Goal: Transaction & Acquisition: Purchase product/service

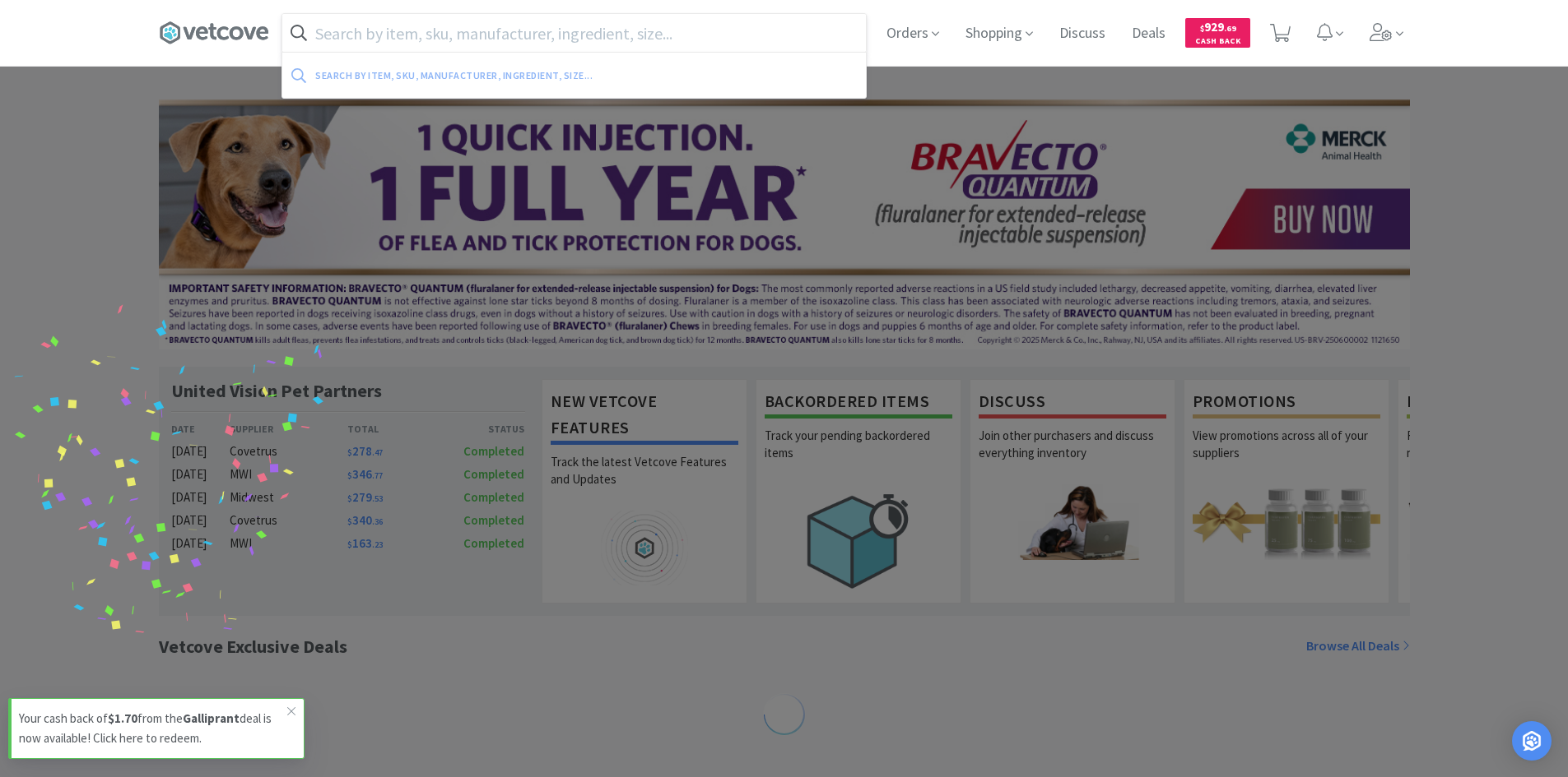
click at [551, 42] on input "text" at bounding box center [574, 33] width 584 height 38
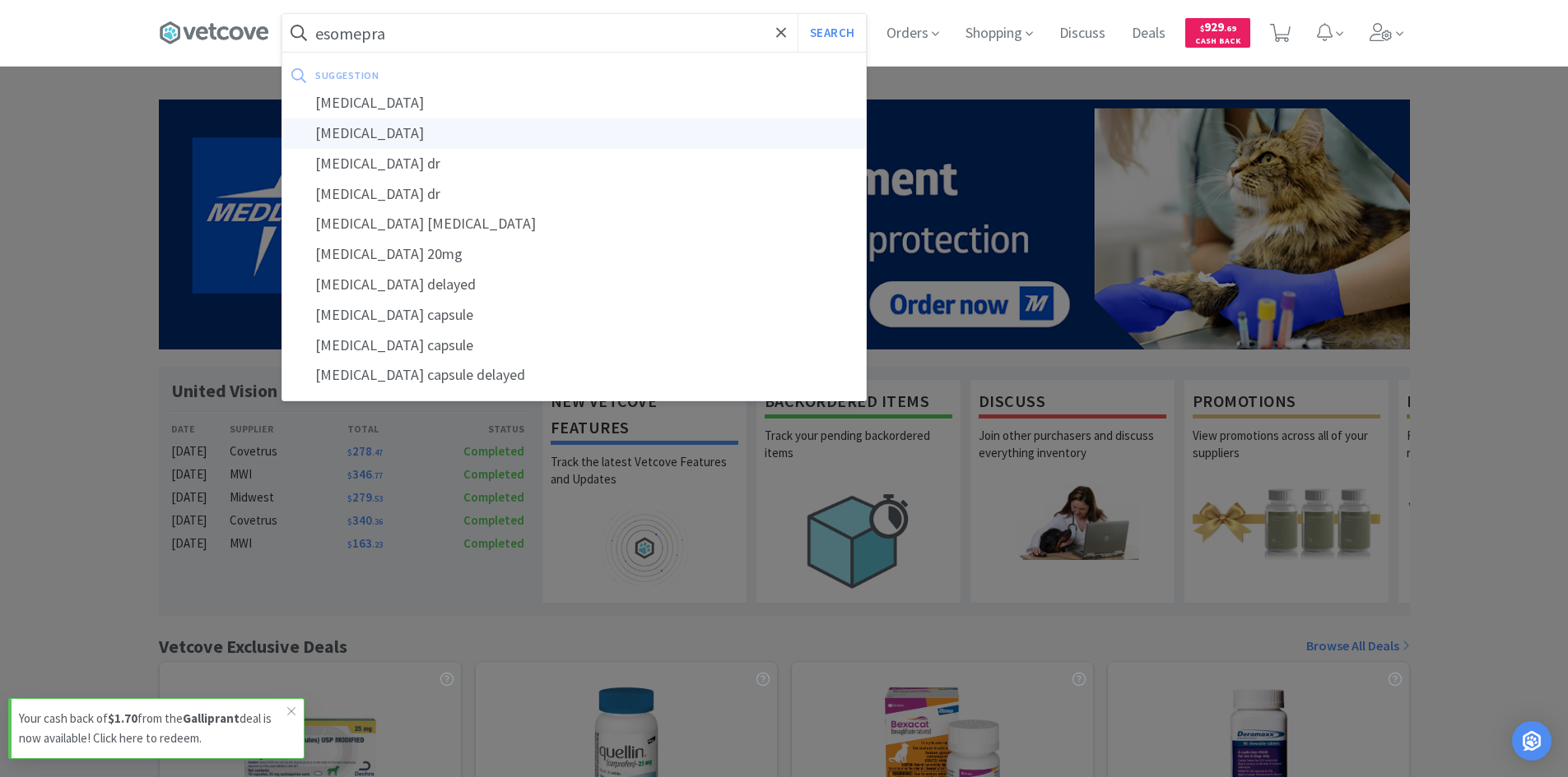
type input "[MEDICAL_DATA]"
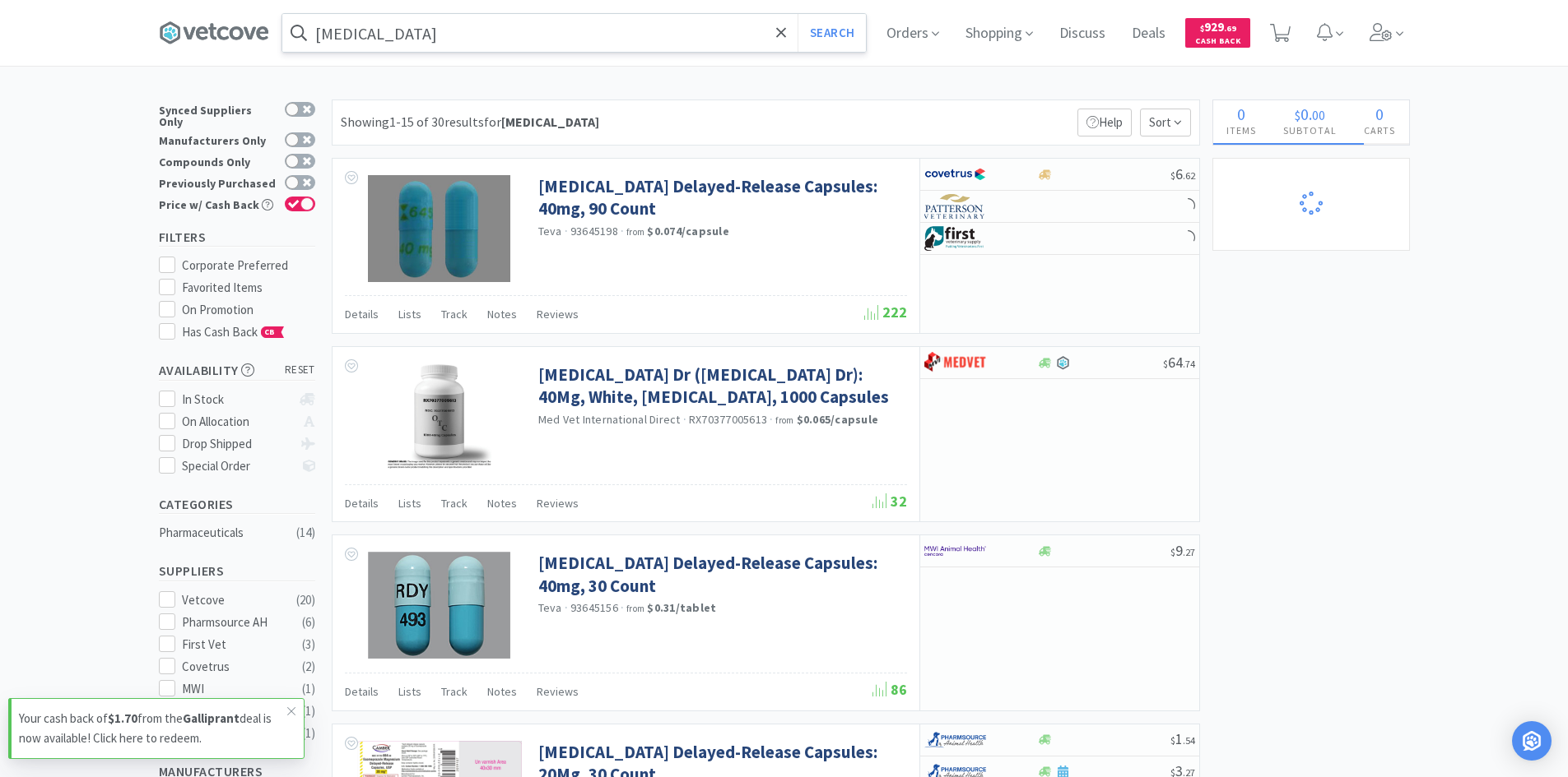
select select "1"
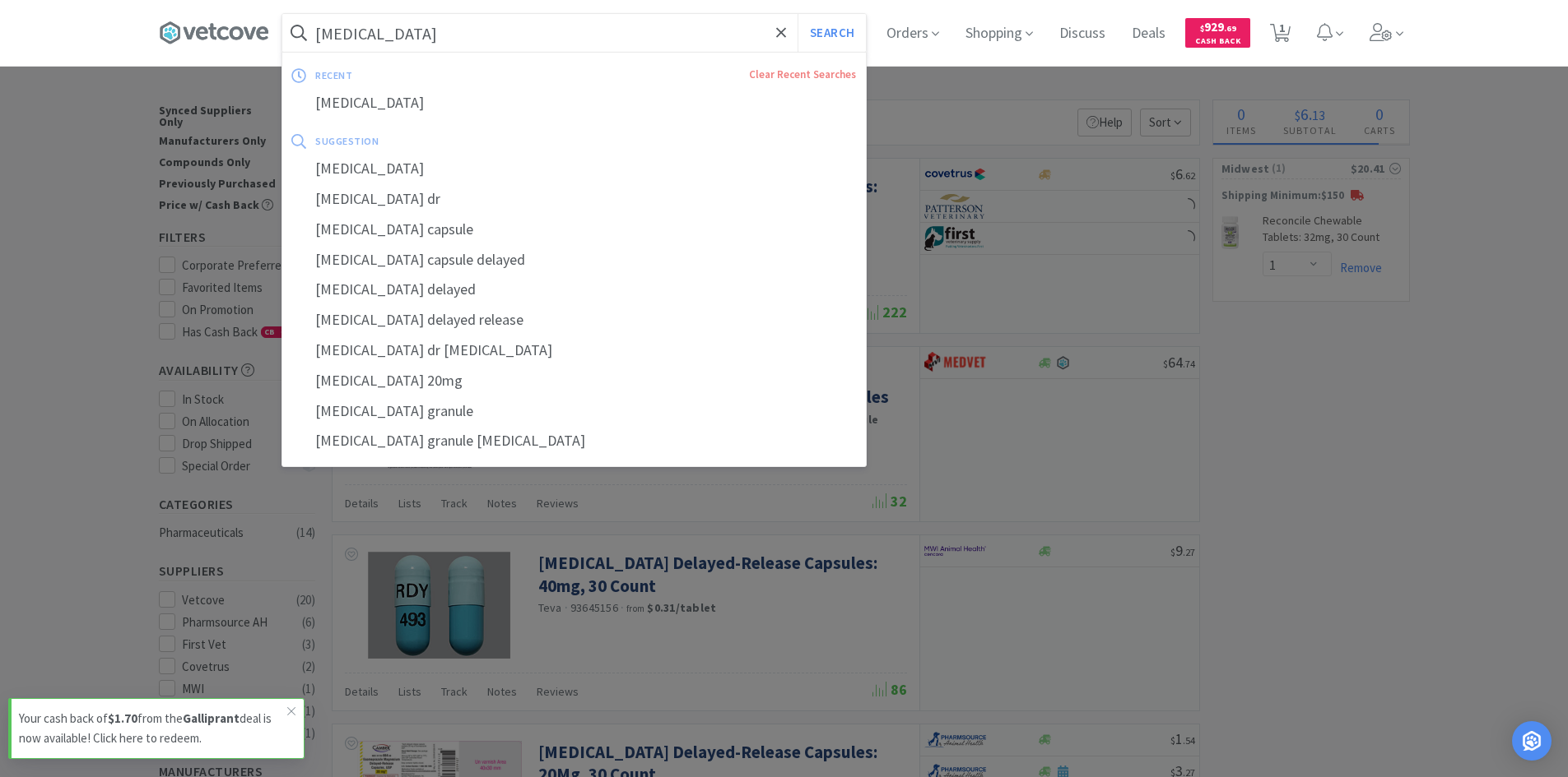
click at [633, 39] on input "[MEDICAL_DATA]" at bounding box center [574, 33] width 584 height 38
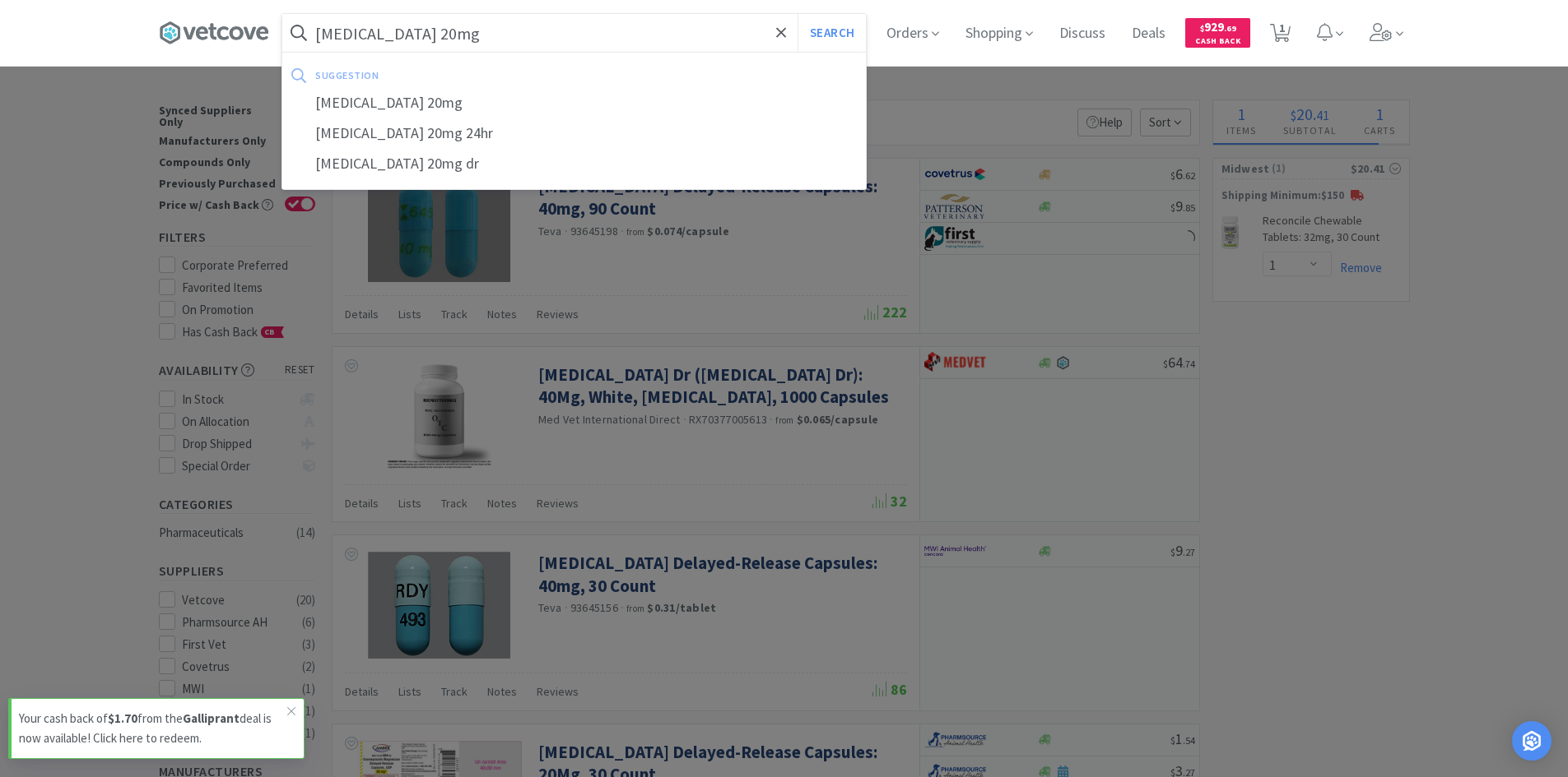
type input "[MEDICAL_DATA] 20mg"
click at [798, 14] on button "Search" at bounding box center [831, 33] width 68 height 38
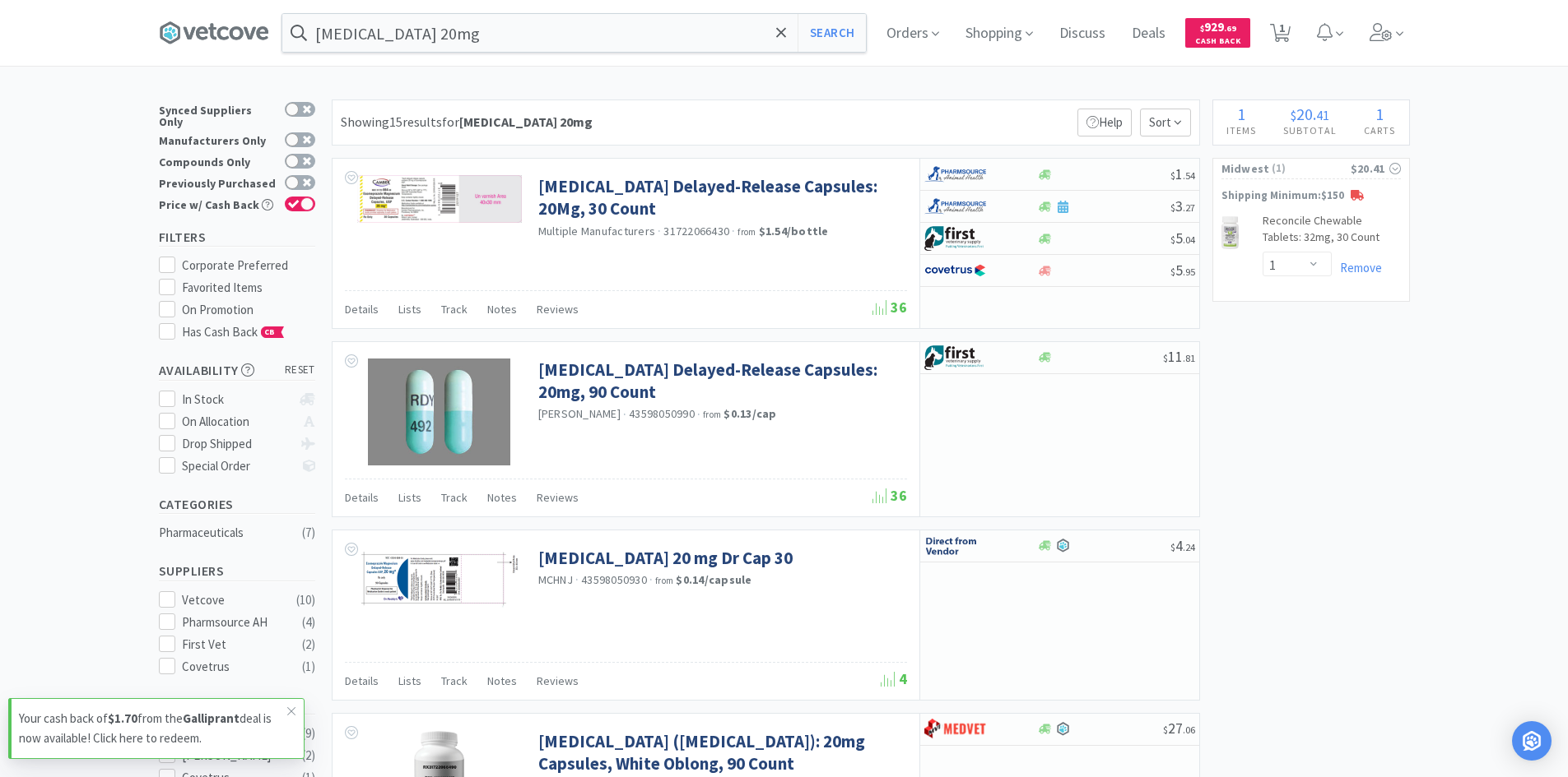
click at [994, 174] on div at bounding box center [969, 174] width 90 height 28
select select "1"
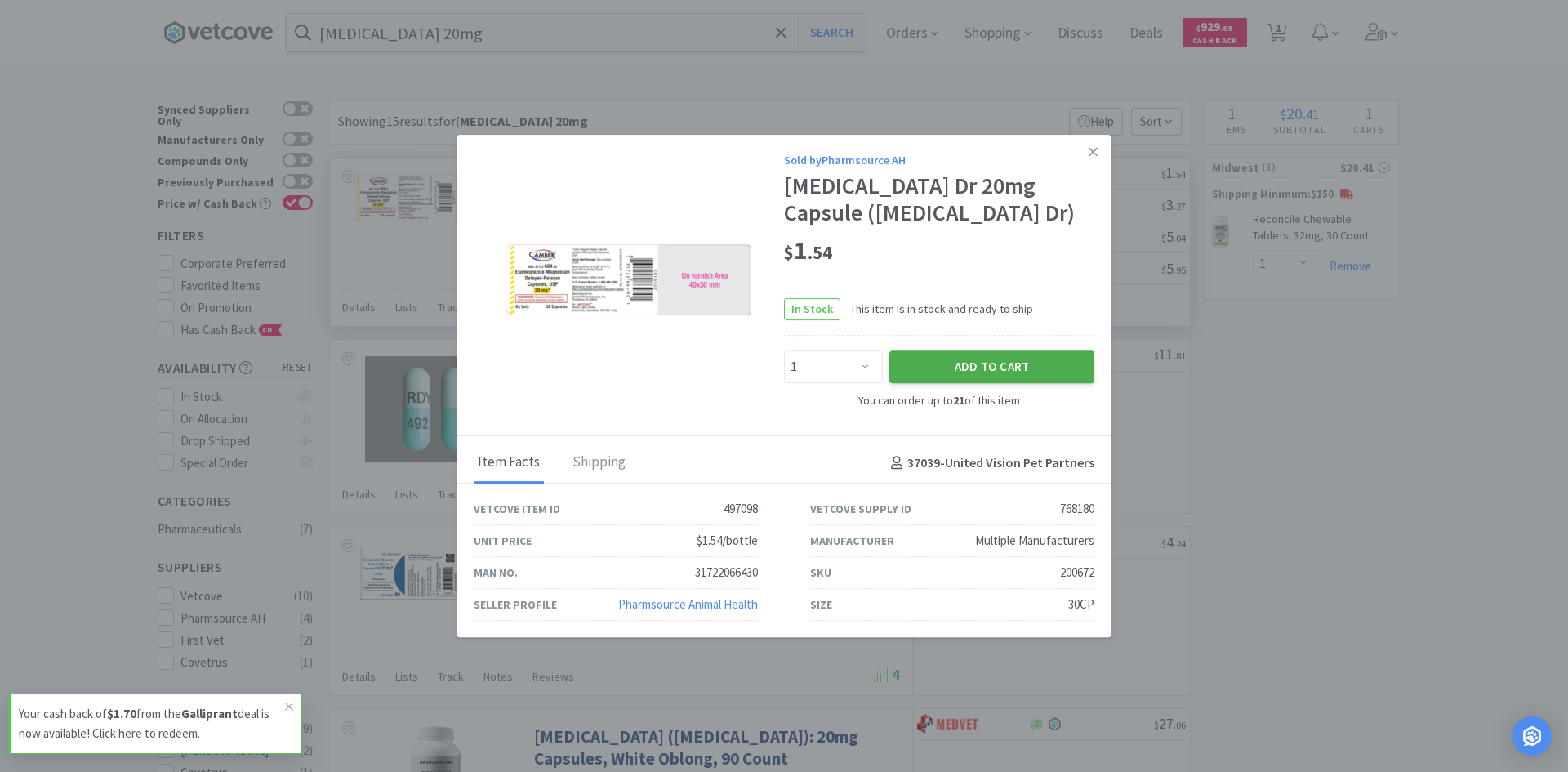
click at [948, 371] on button "Add to Cart" at bounding box center [992, 366] width 205 height 32
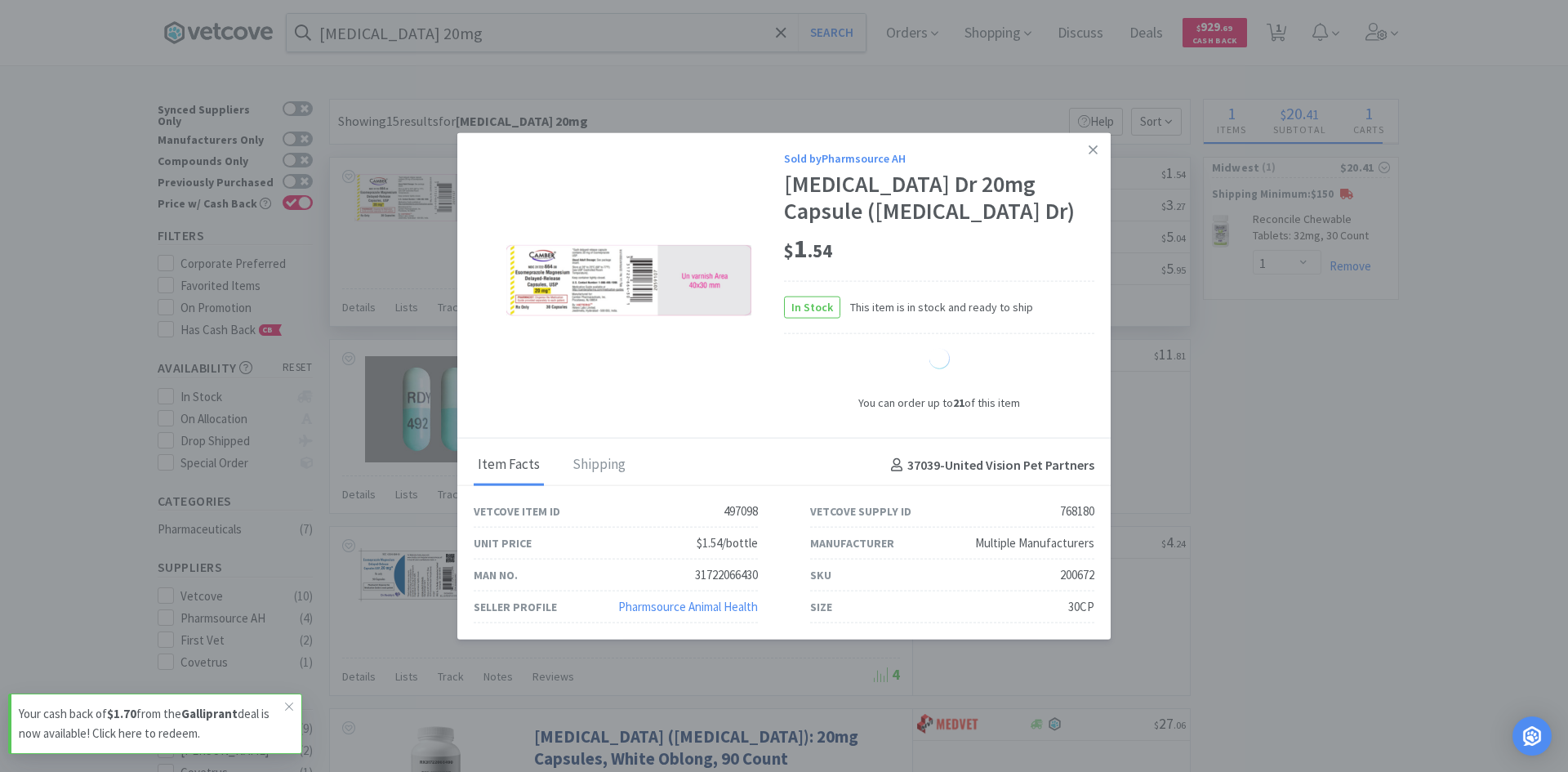
select select "1"
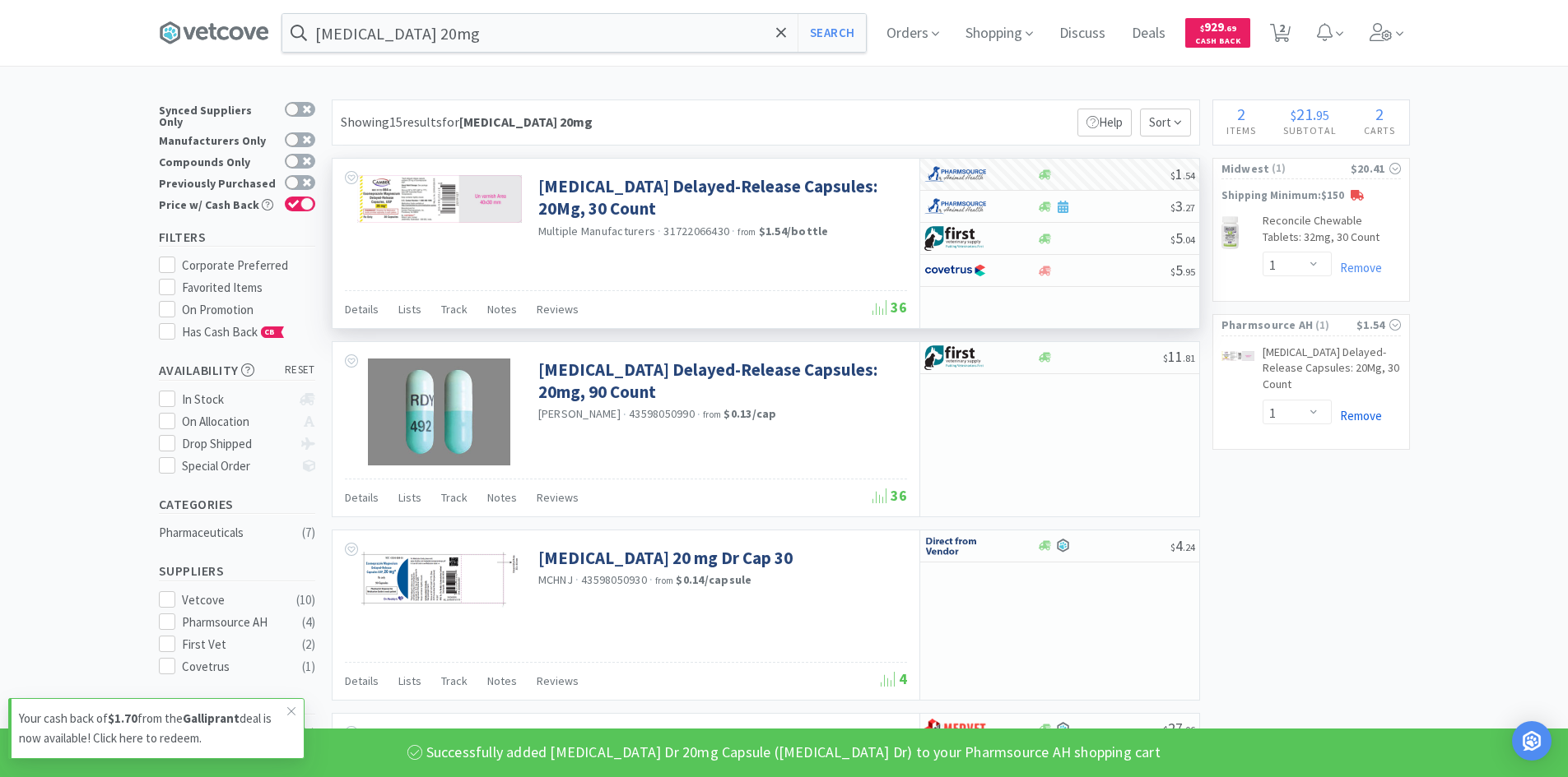
click at [1358, 410] on link "Remove" at bounding box center [1357, 415] width 50 height 16
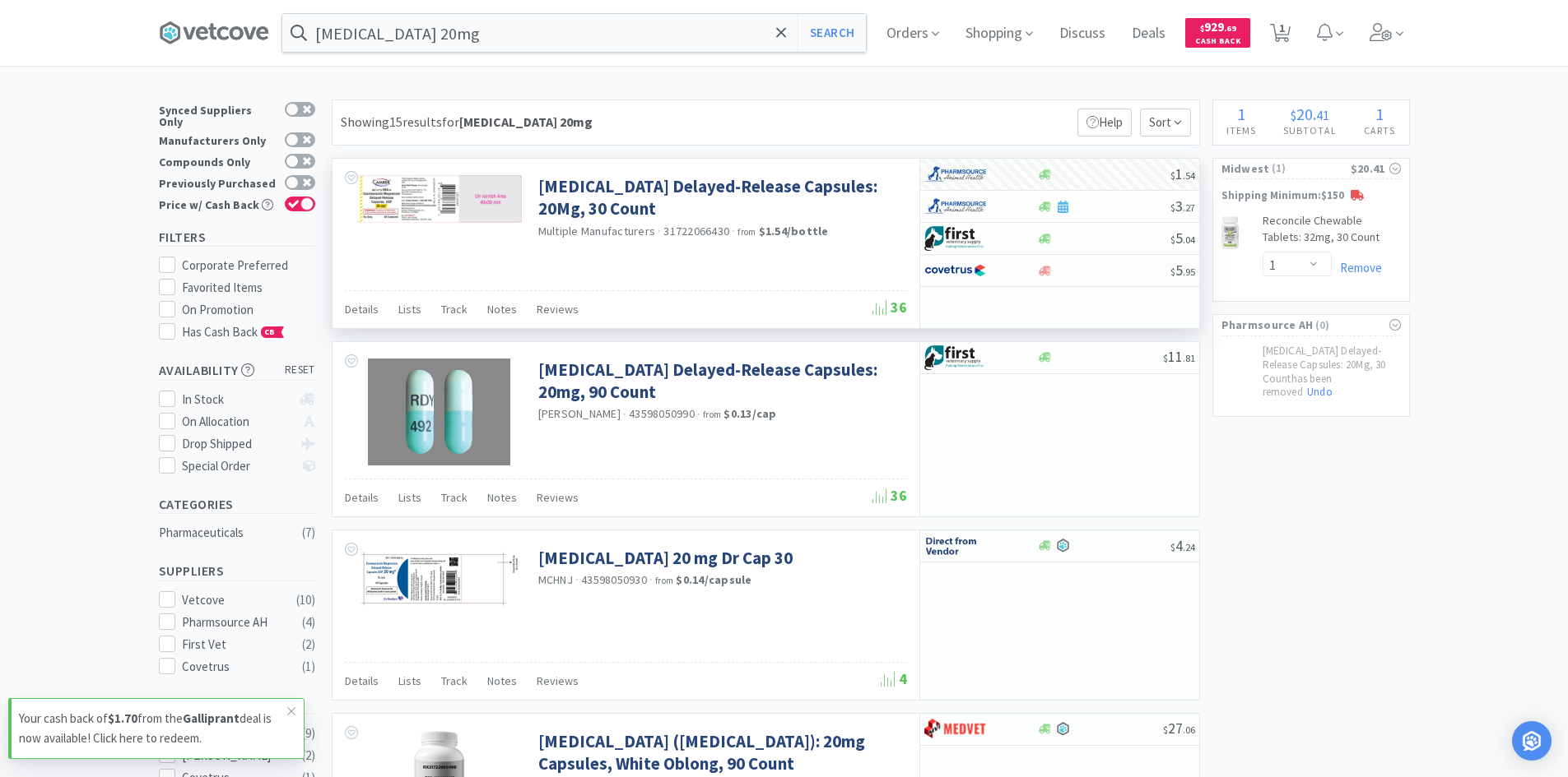
click at [614, 28] on input "[MEDICAL_DATA] 20mg" at bounding box center [574, 33] width 584 height 38
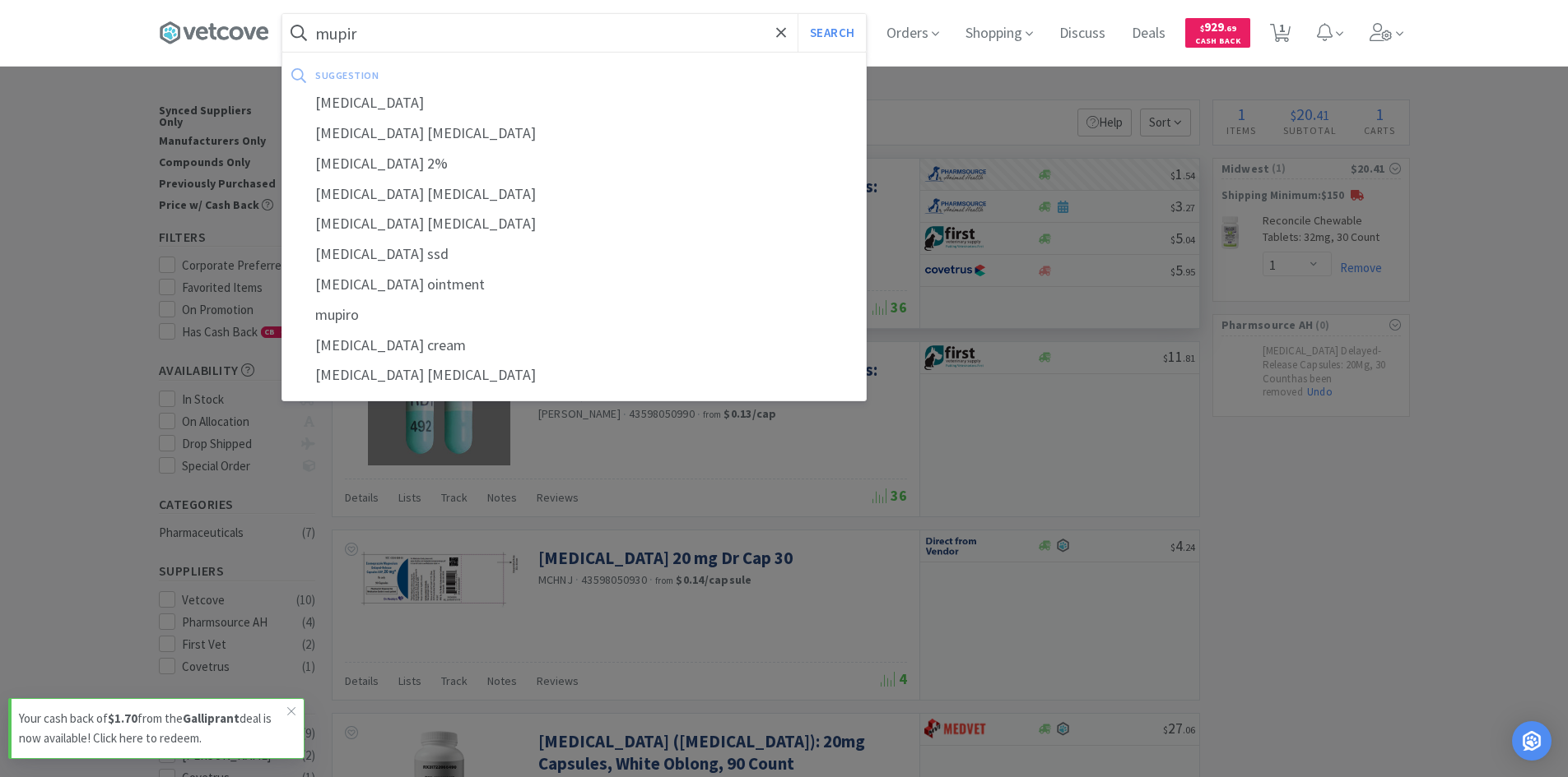
type input "mupir"
click at [798, 14] on button "Search" at bounding box center [831, 33] width 68 height 38
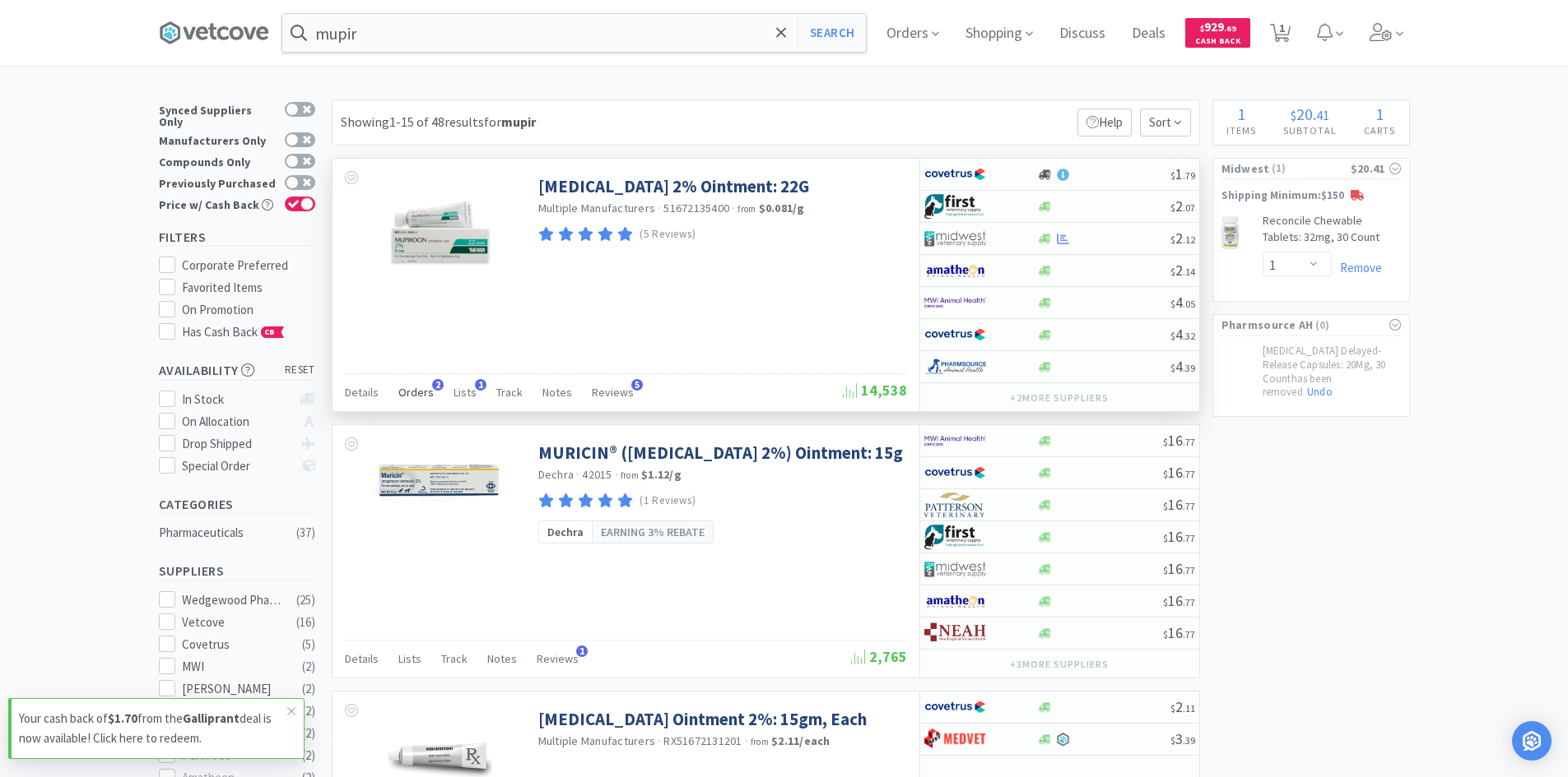
click at [407, 394] on span "Orders" at bounding box center [416, 393] width 35 height 15
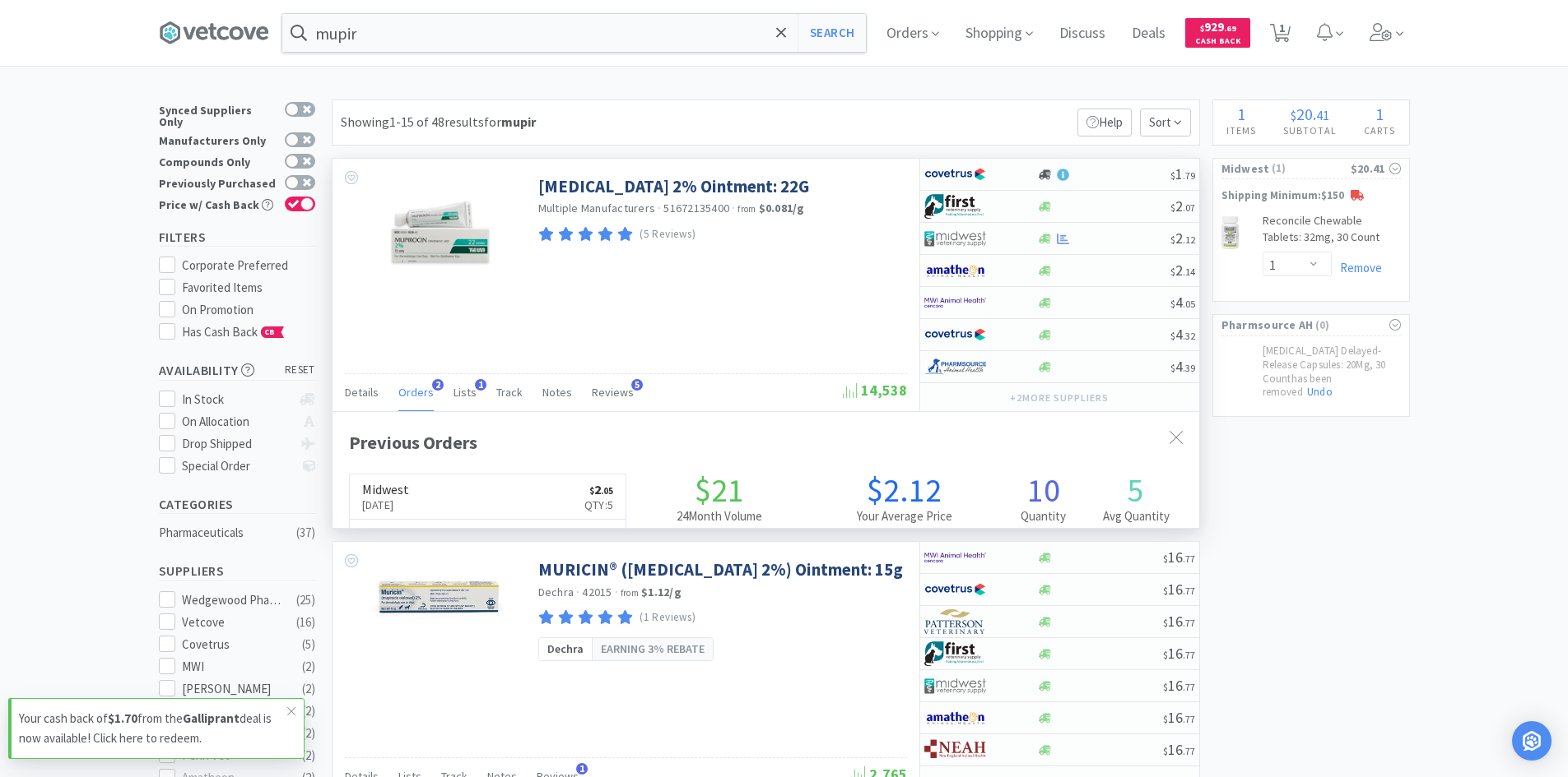
scroll to position [426, 867]
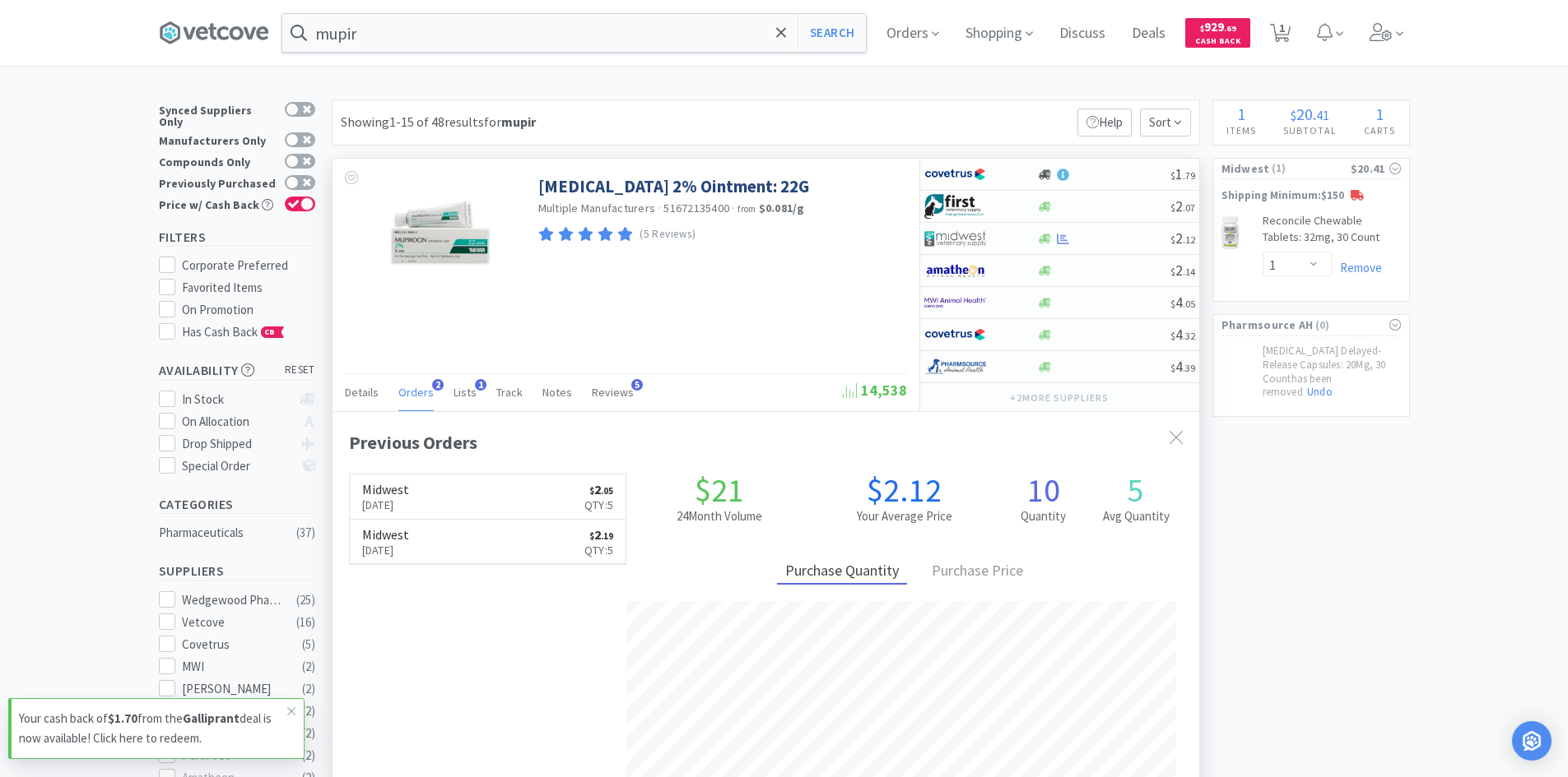
click at [407, 394] on span "Orders" at bounding box center [416, 393] width 35 height 15
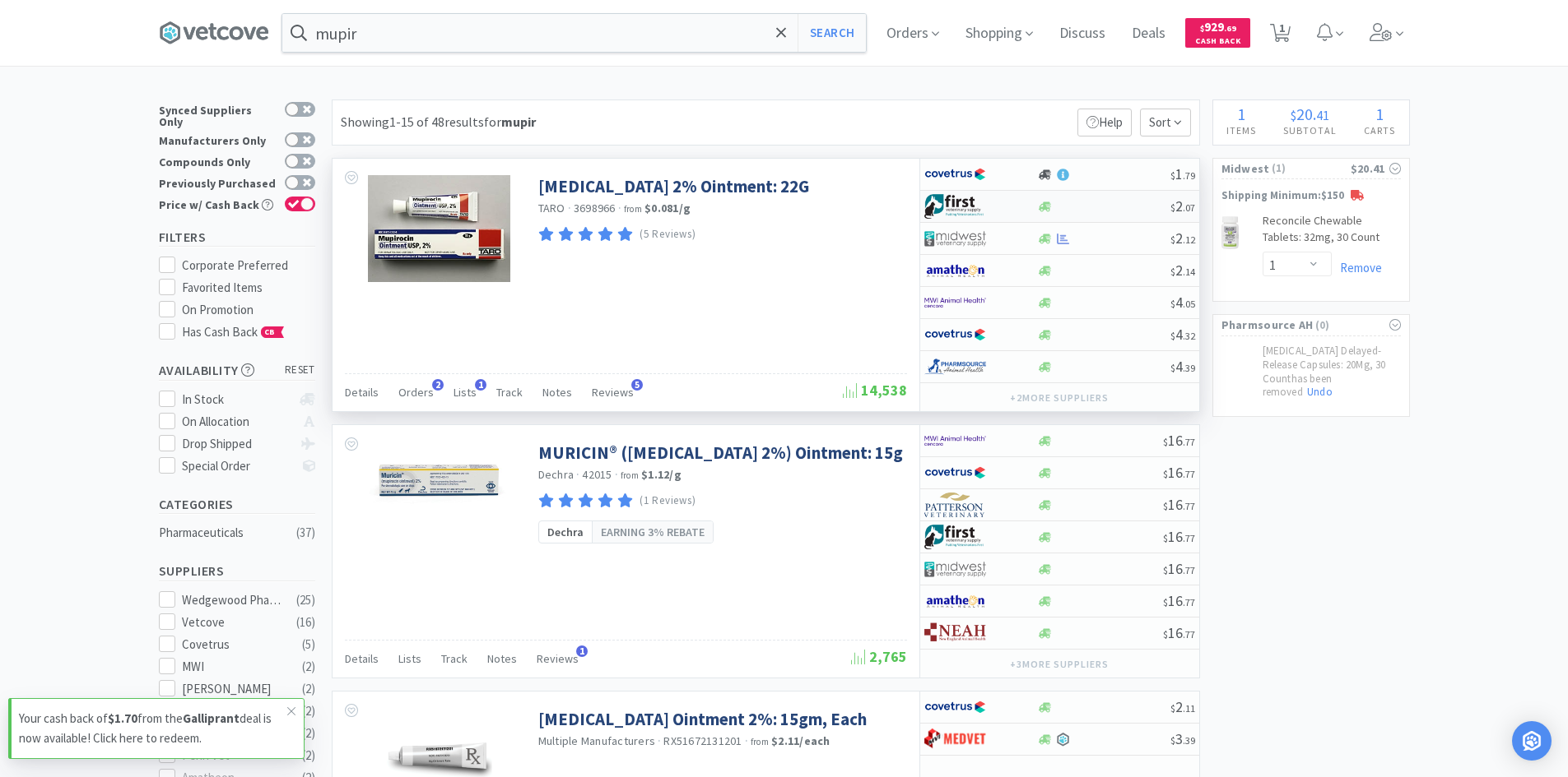
click at [1014, 208] on div at bounding box center [969, 207] width 90 height 28
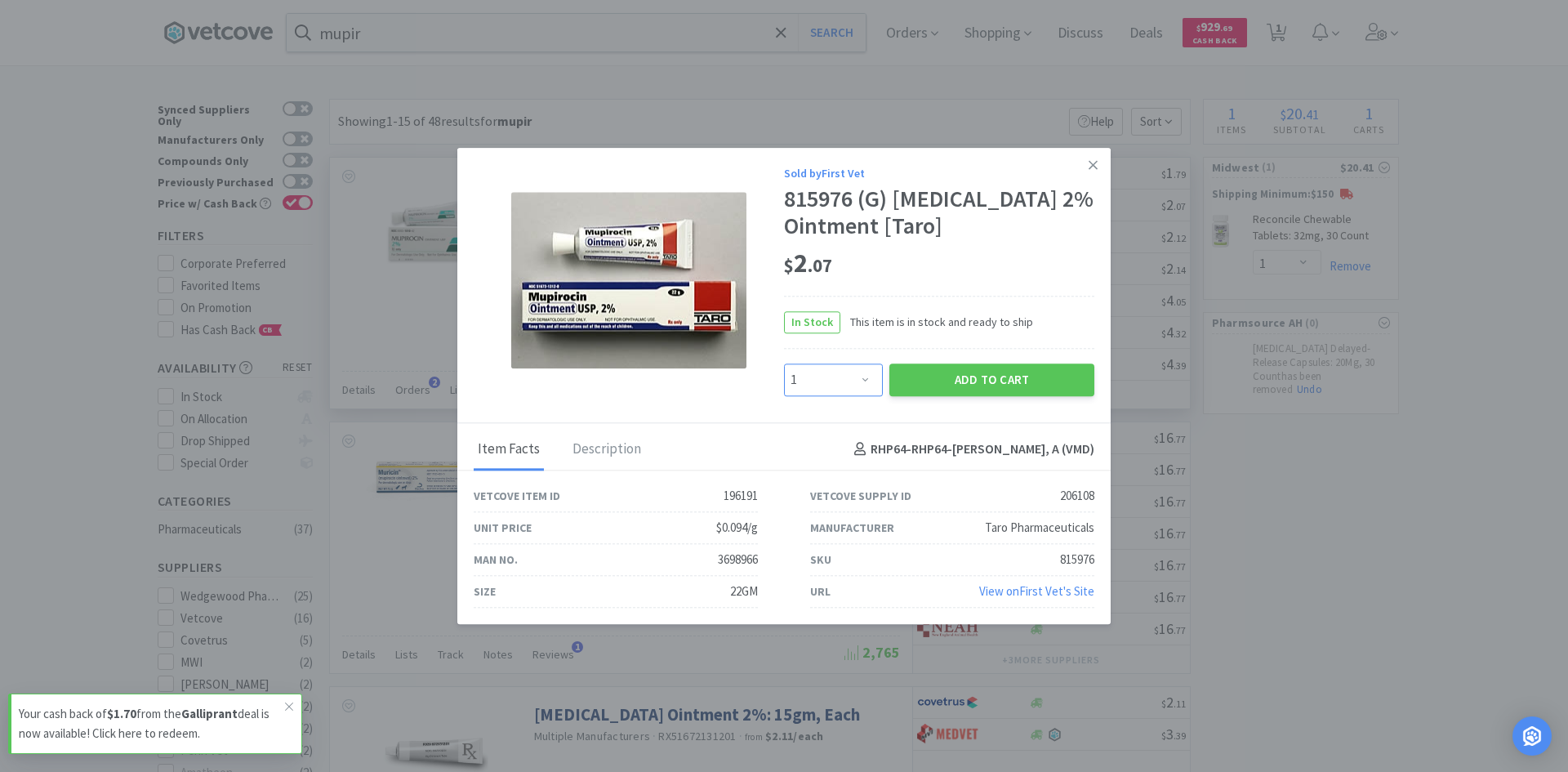
click at [856, 379] on select "Enter Quantity 1 2 3 4 5 6 7 8 9 10 11 12 13 14 15 16 17 18 19 20 Enter Quantity" at bounding box center [833, 379] width 99 height 32
select select "2"
click at [784, 363] on select "Enter Quantity 1 2 3 4 5 6 7 8 9 10 11 12 13 14 15 16 17 18 19 20 Enter Quantity" at bounding box center [833, 379] width 99 height 32
click at [983, 366] on button "Add to Cart" at bounding box center [992, 379] width 205 height 32
select select "2"
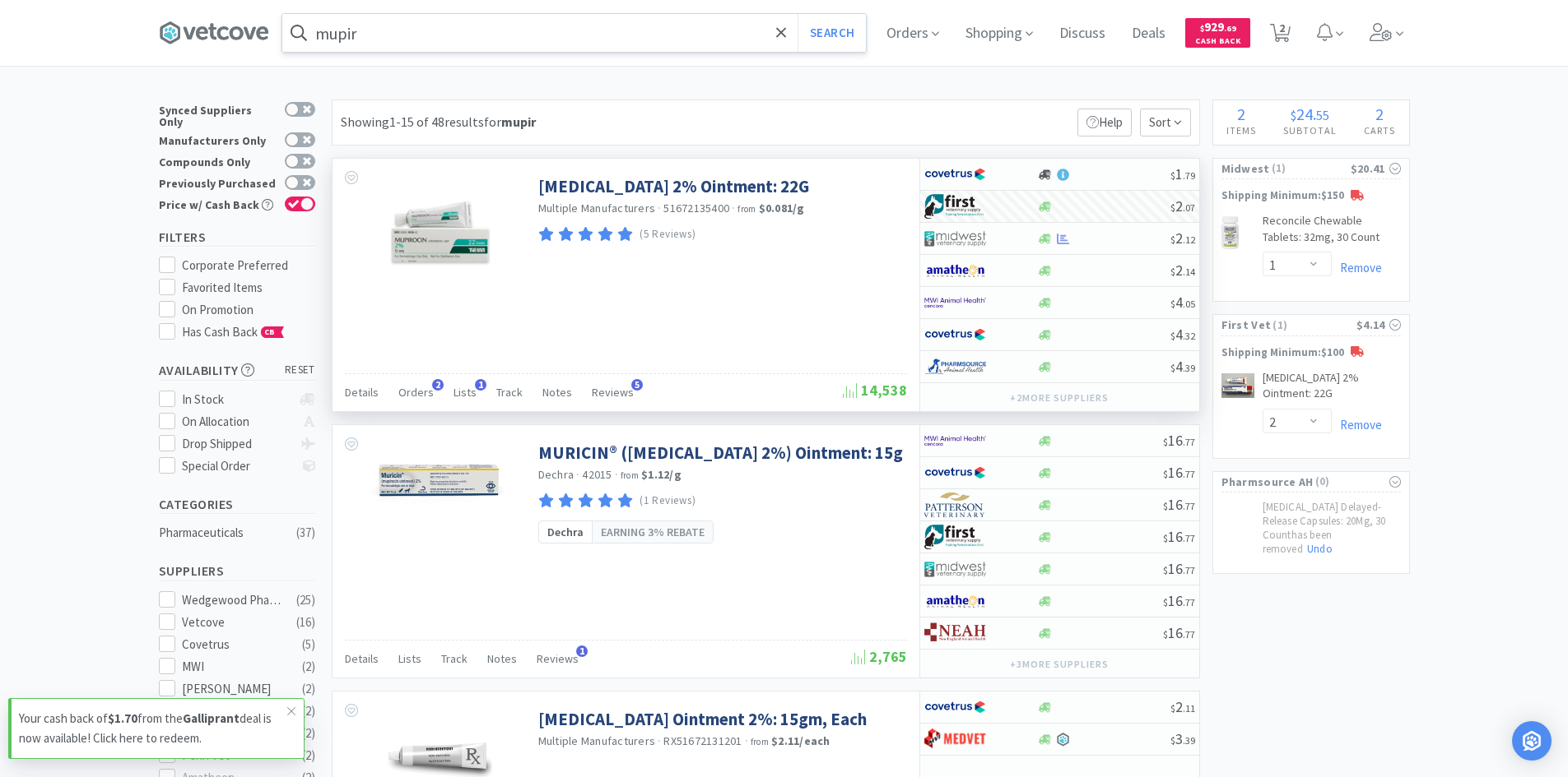
click at [488, 28] on input "mupir" at bounding box center [574, 33] width 584 height 38
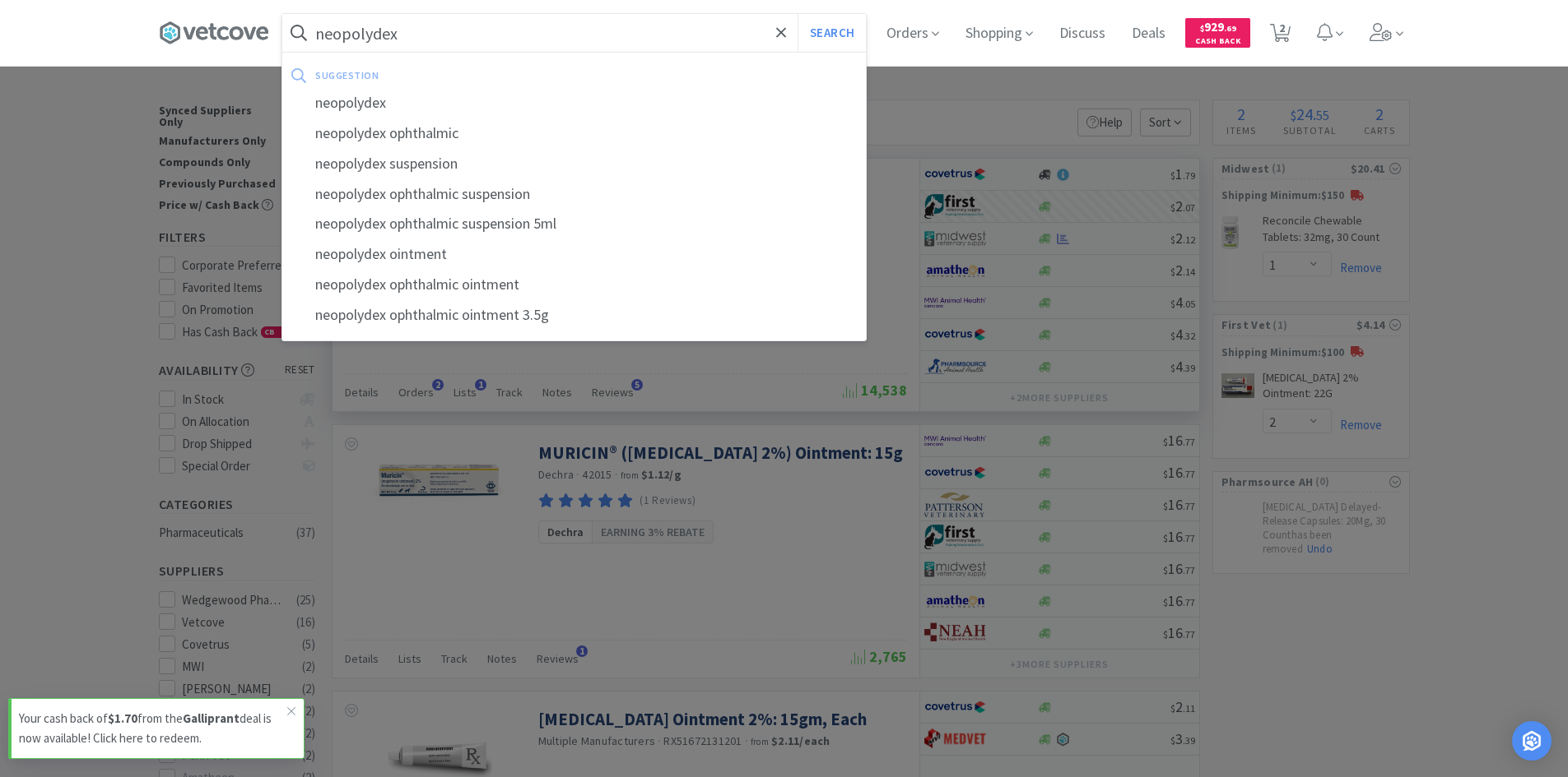
type input "neopolydex"
click at [798, 14] on button "Search" at bounding box center [831, 33] width 68 height 38
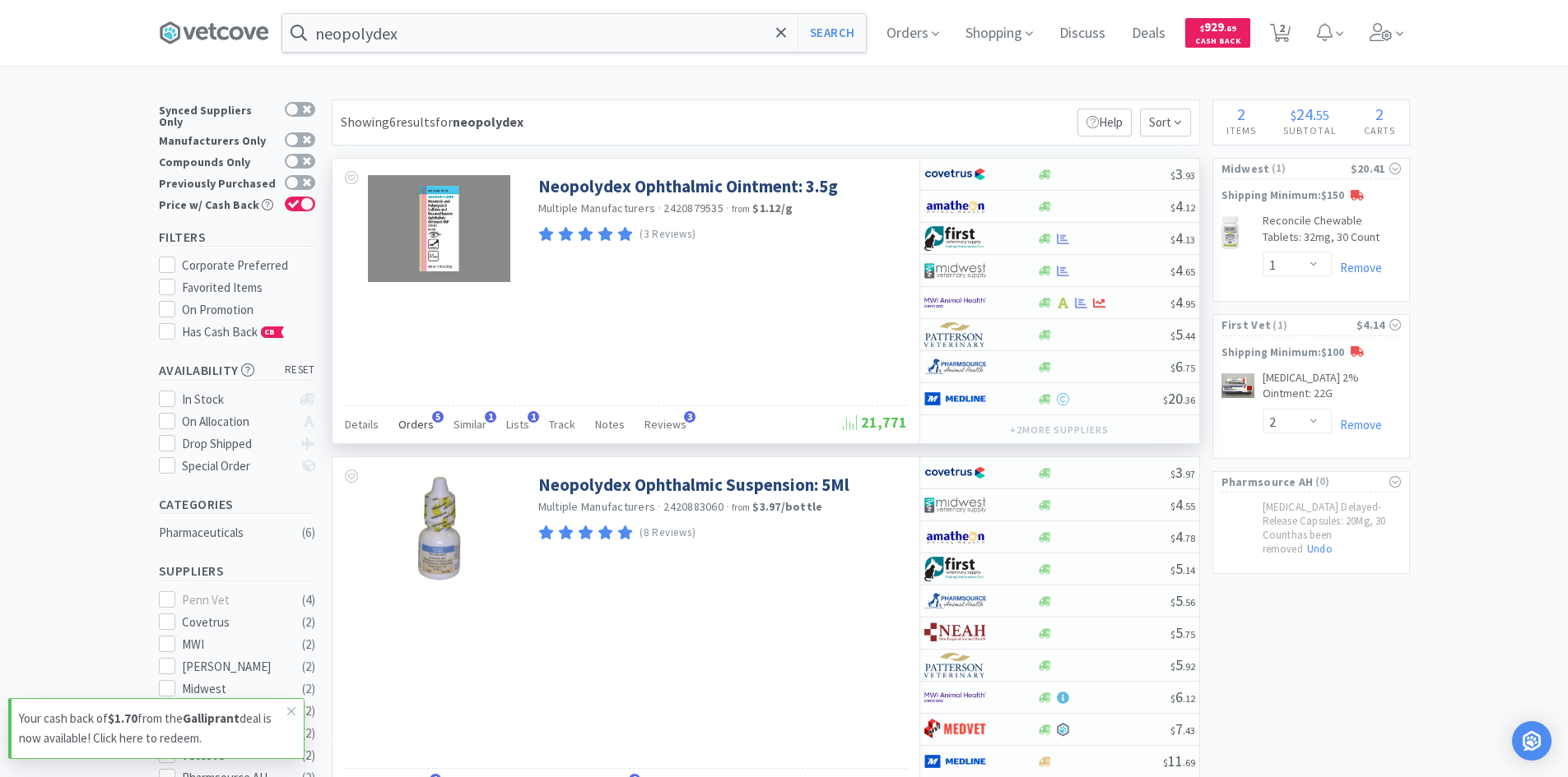
click at [426, 422] on span "Orders" at bounding box center [416, 424] width 35 height 15
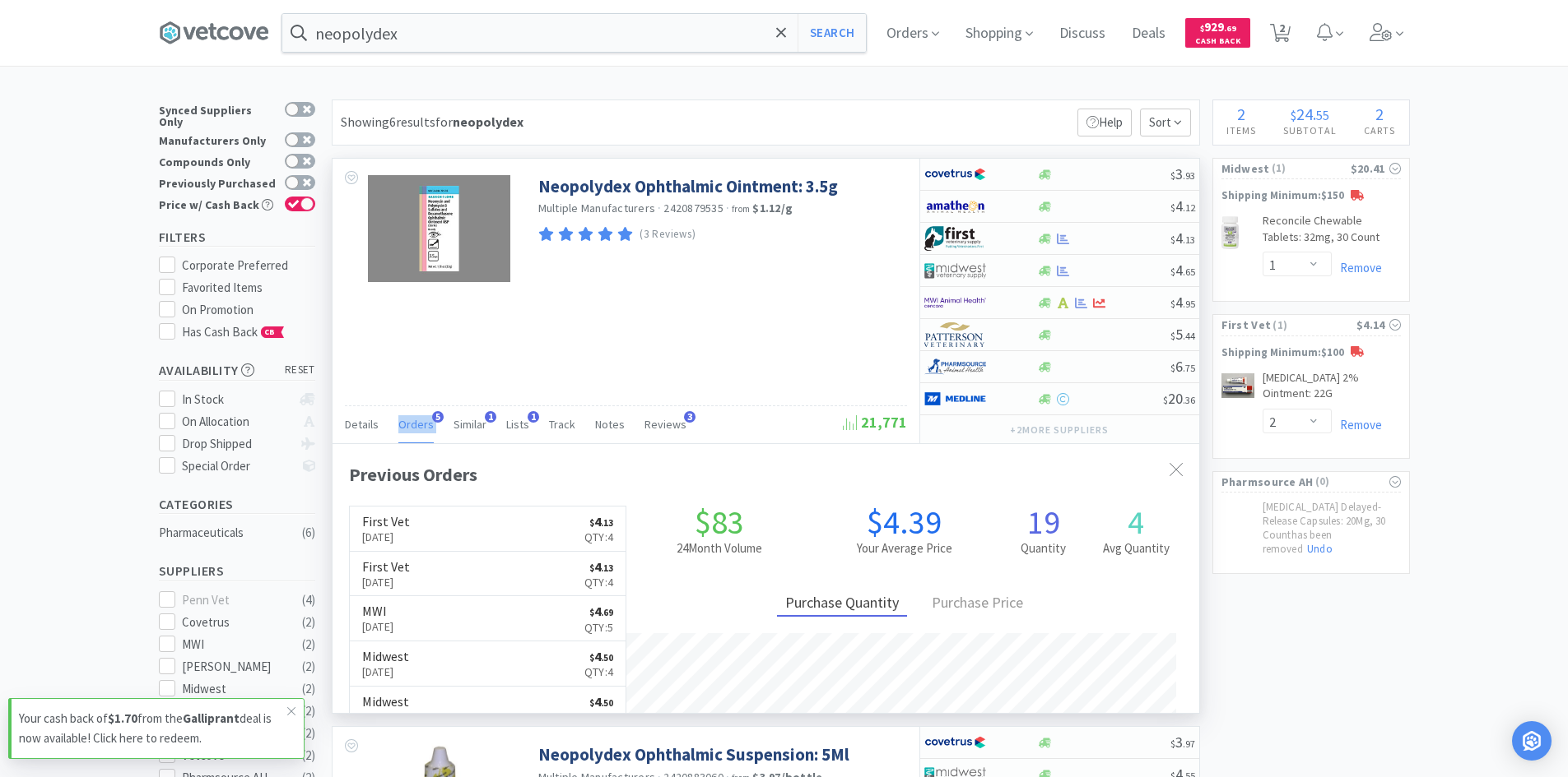
scroll to position [426, 867]
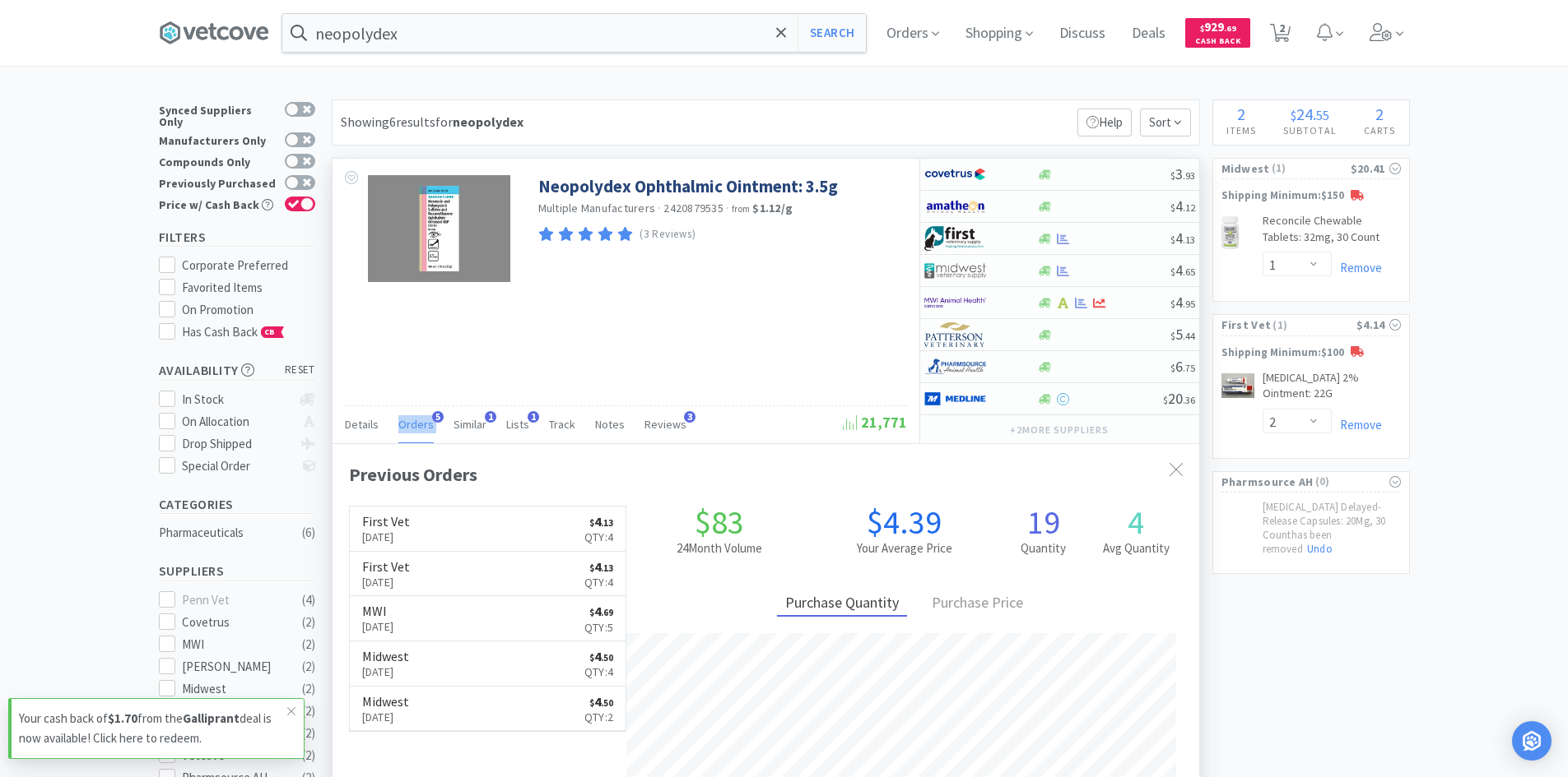
click at [426, 422] on span "Orders" at bounding box center [416, 424] width 35 height 15
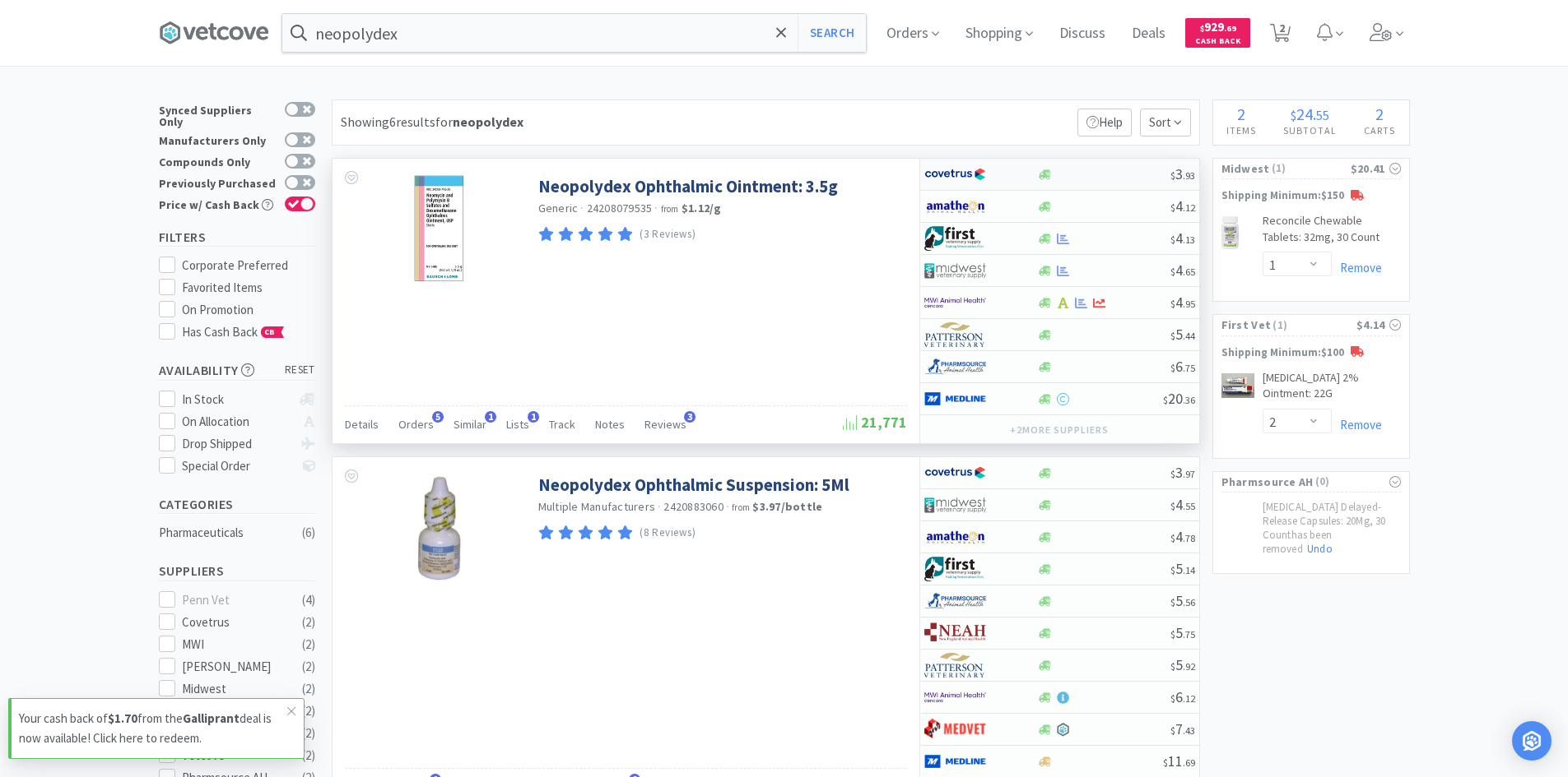
click at [1020, 179] on div at bounding box center [980, 174] width 113 height 28
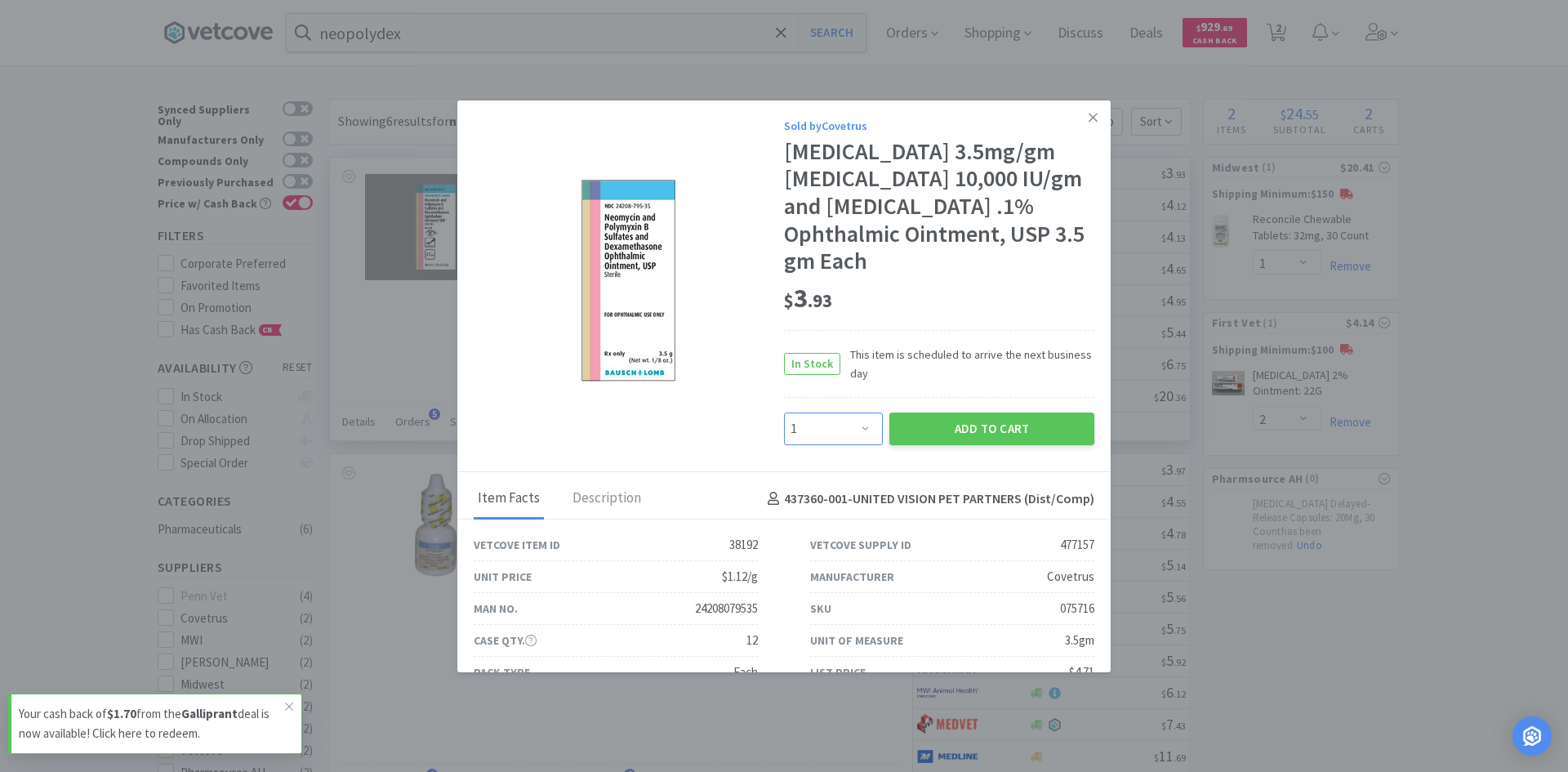
drag, startPoint x: 851, startPoint y: 430, endPoint x: 850, endPoint y: 417, distance: 13.0
click at [851, 430] on select "Enter Quantity 1 2 3 4 5 6 7 8 9 10 11 12 13 14 15 16 17 18 19 20 Enter Quantity" at bounding box center [833, 428] width 99 height 32
select select "4"
click at [784, 412] on select "Enter Quantity 1 2 3 4 5 6 7 8 9 10 11 12 13 14 15 16 17 18 19 20 Enter Quantity" at bounding box center [833, 428] width 99 height 32
click at [919, 433] on button "Add to Cart" at bounding box center [992, 428] width 205 height 32
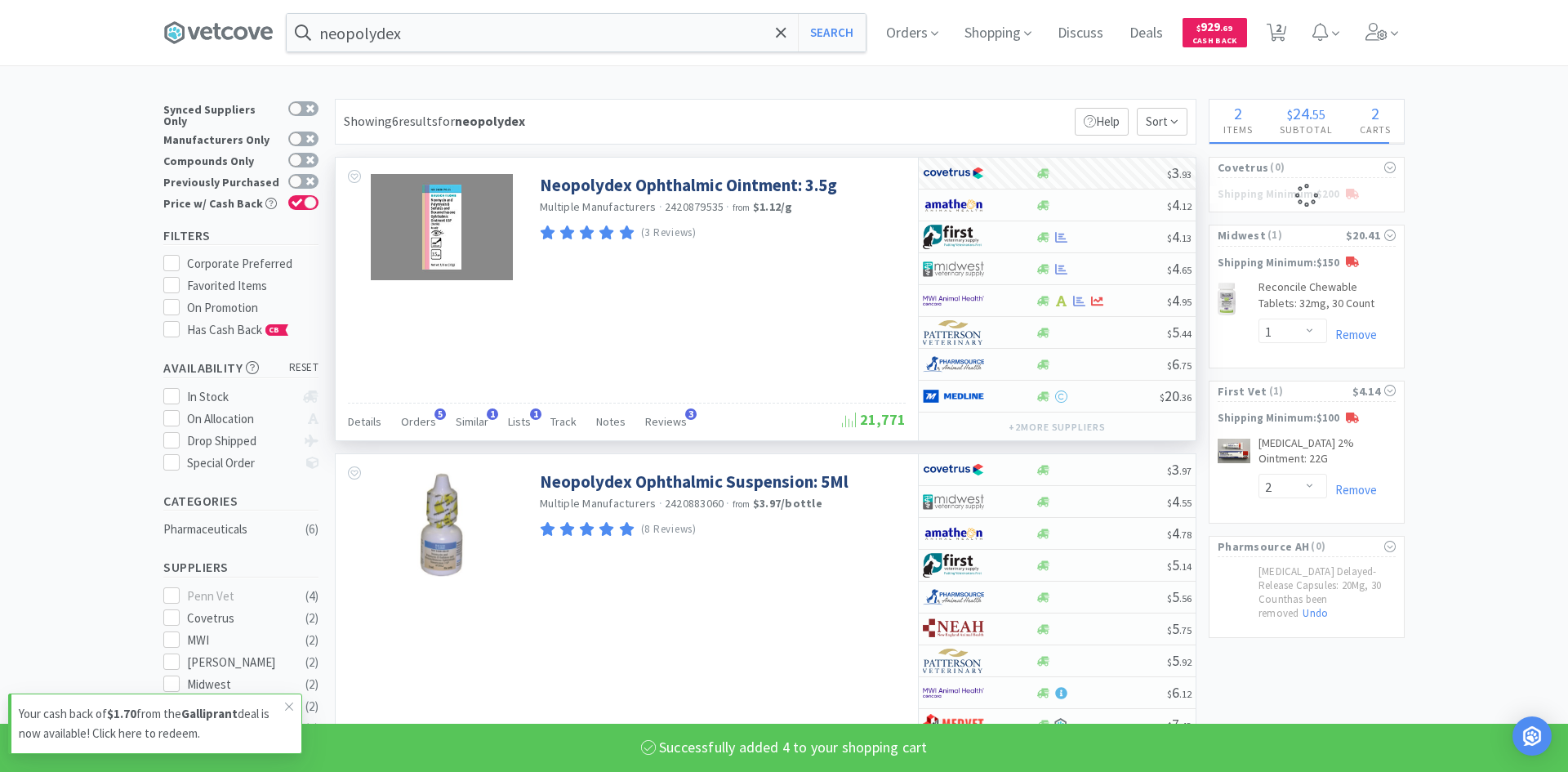
select select "4"
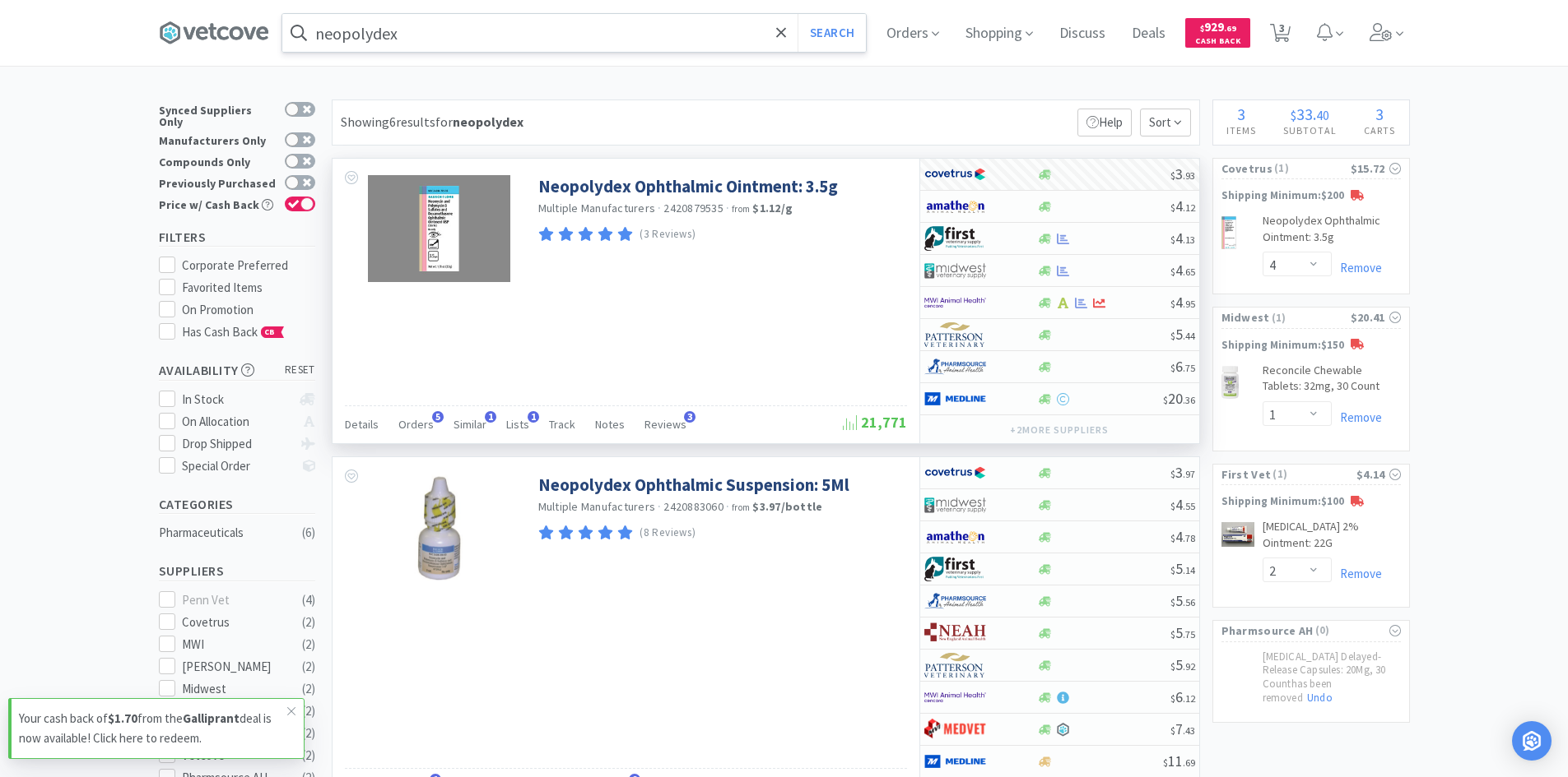
click at [611, 23] on input "neopolydex" at bounding box center [574, 33] width 584 height 38
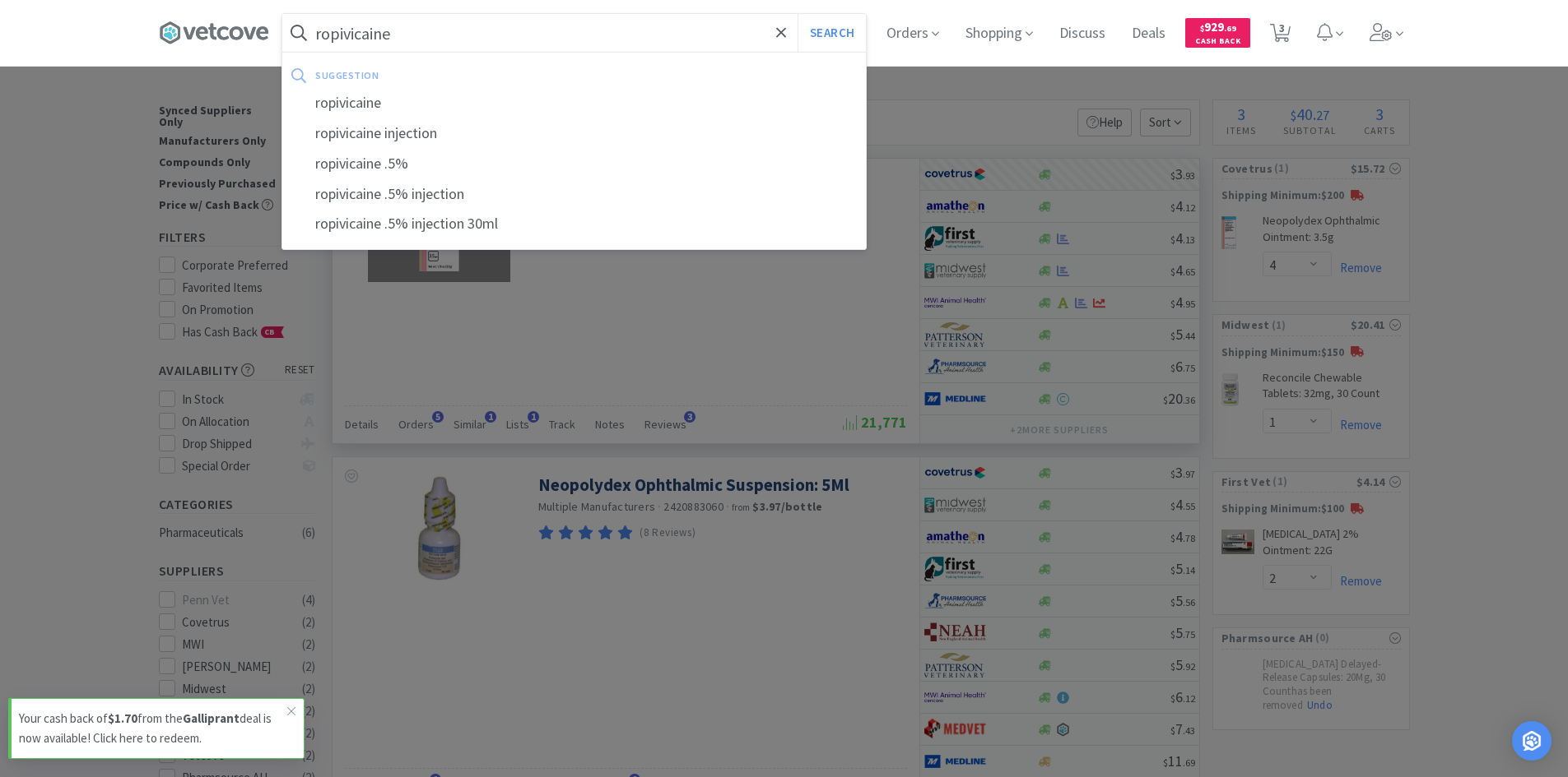
click at [798, 14] on button "Search" at bounding box center [831, 33] width 68 height 38
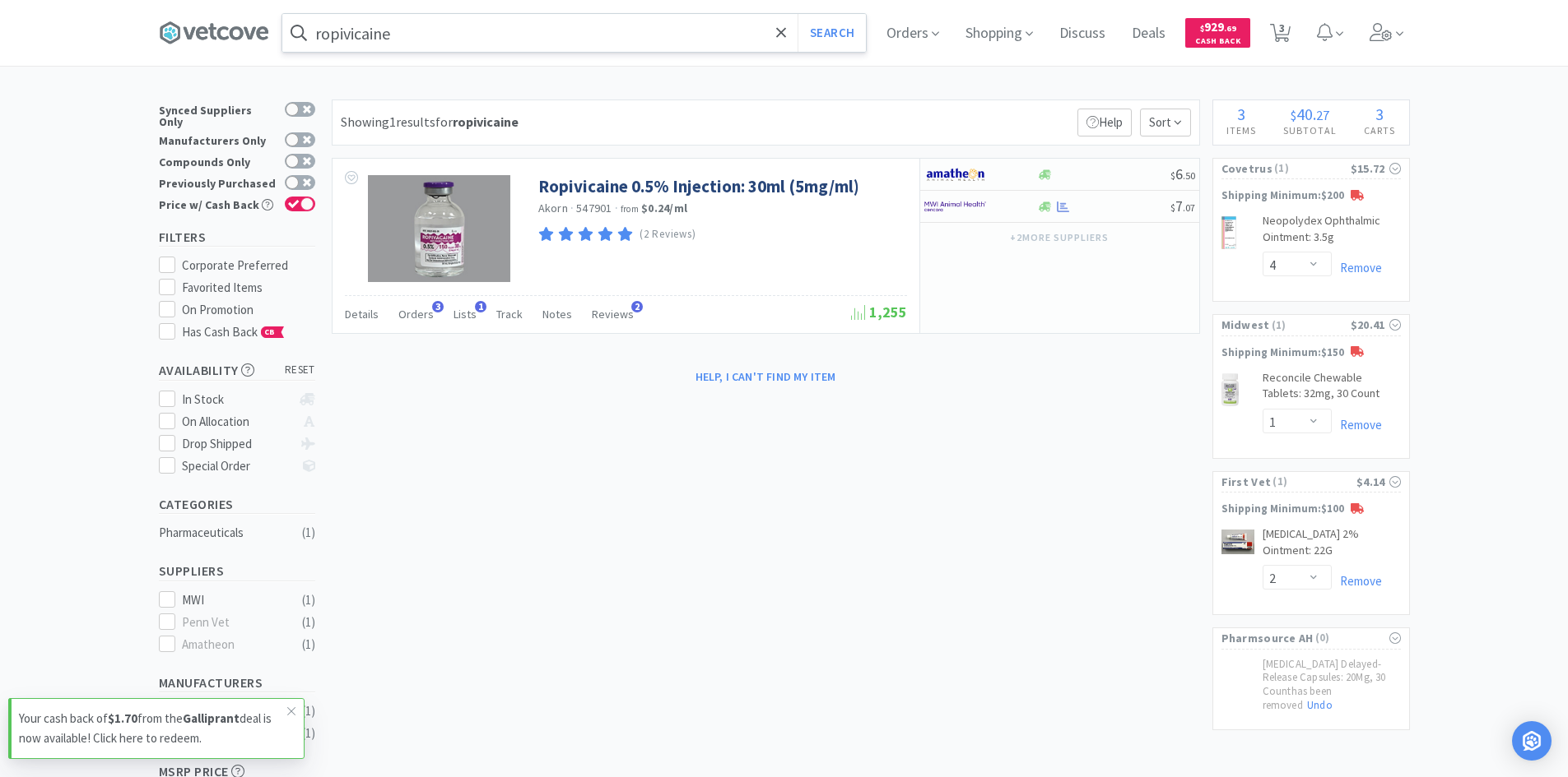
click at [486, 38] on input "ropivicaine" at bounding box center [574, 33] width 584 height 38
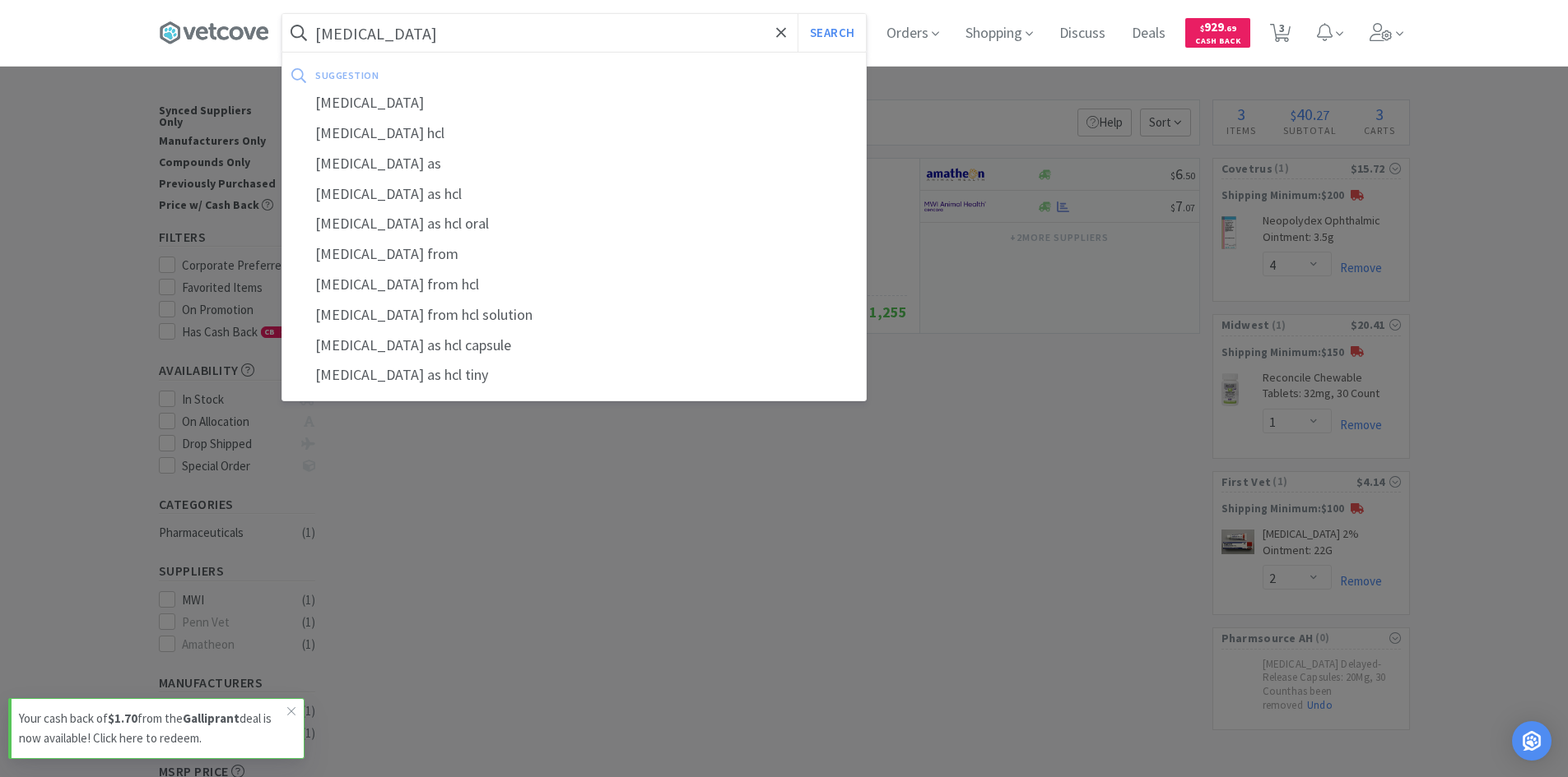
click at [798, 14] on button "Search" at bounding box center [831, 33] width 68 height 38
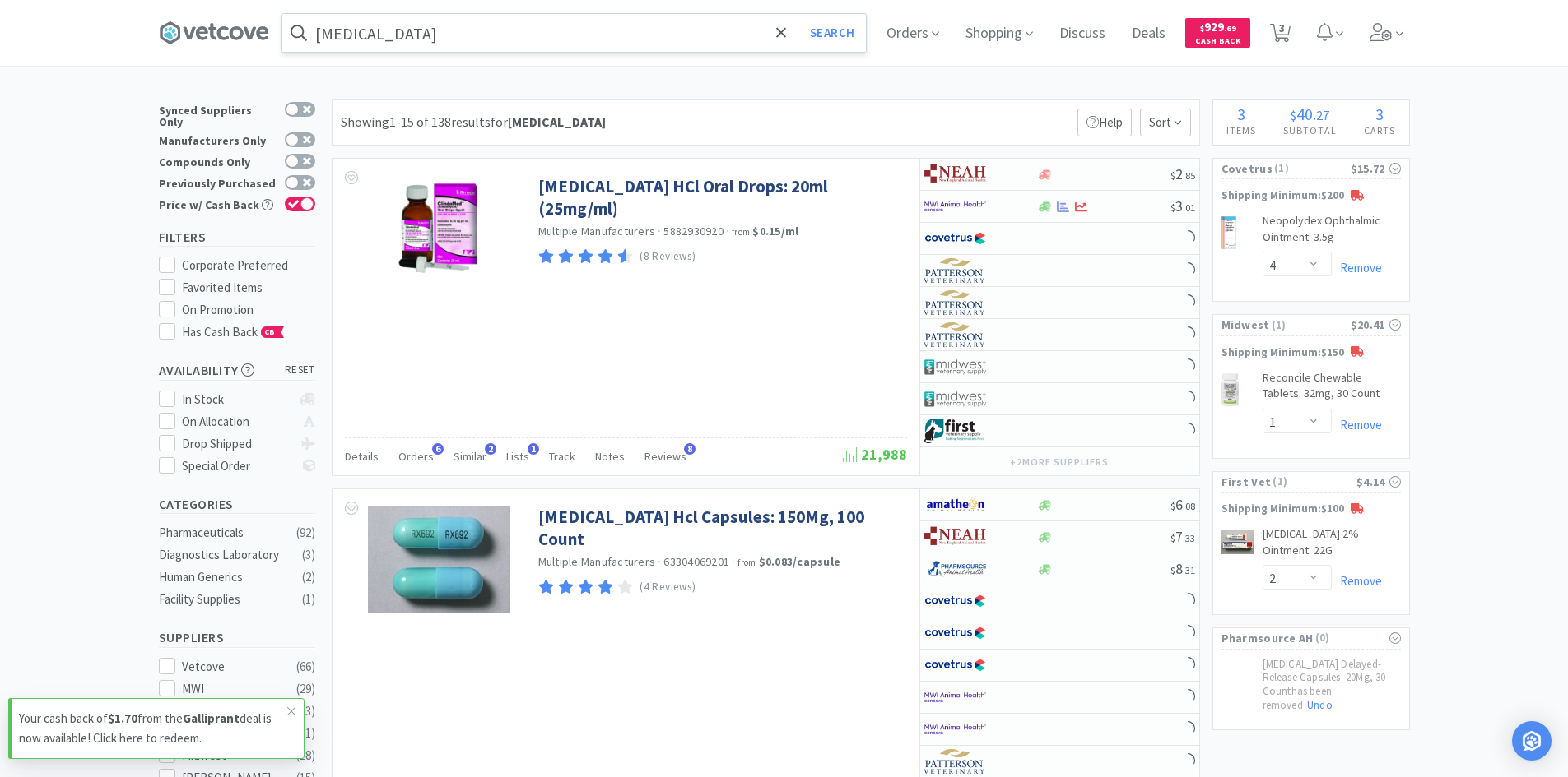
click at [506, 41] on input "[MEDICAL_DATA]" at bounding box center [574, 33] width 584 height 38
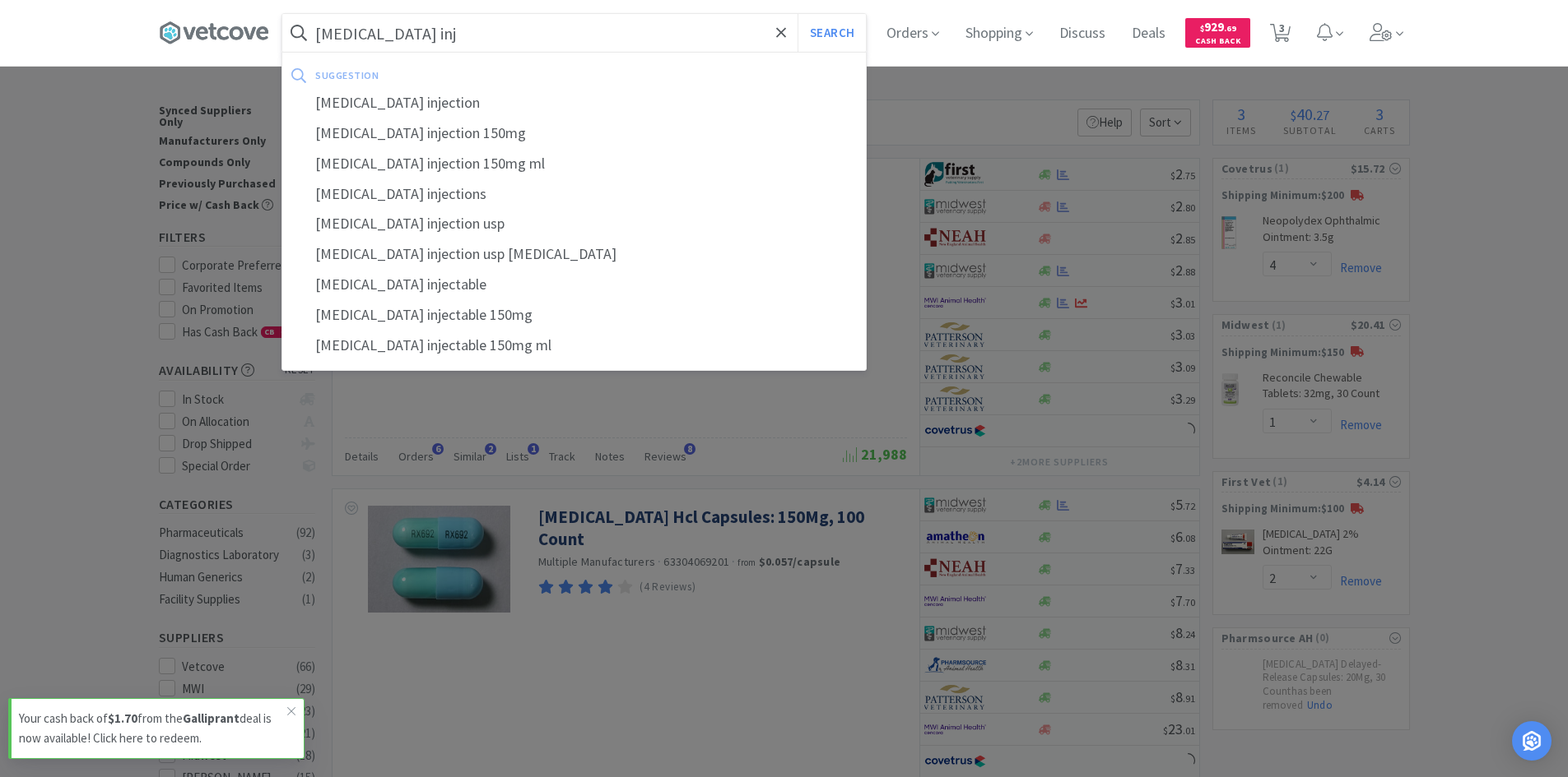
type input "[MEDICAL_DATA] inj"
click at [798, 14] on button "Search" at bounding box center [831, 33] width 68 height 38
